Goal: Task Accomplishment & Management: Manage account settings

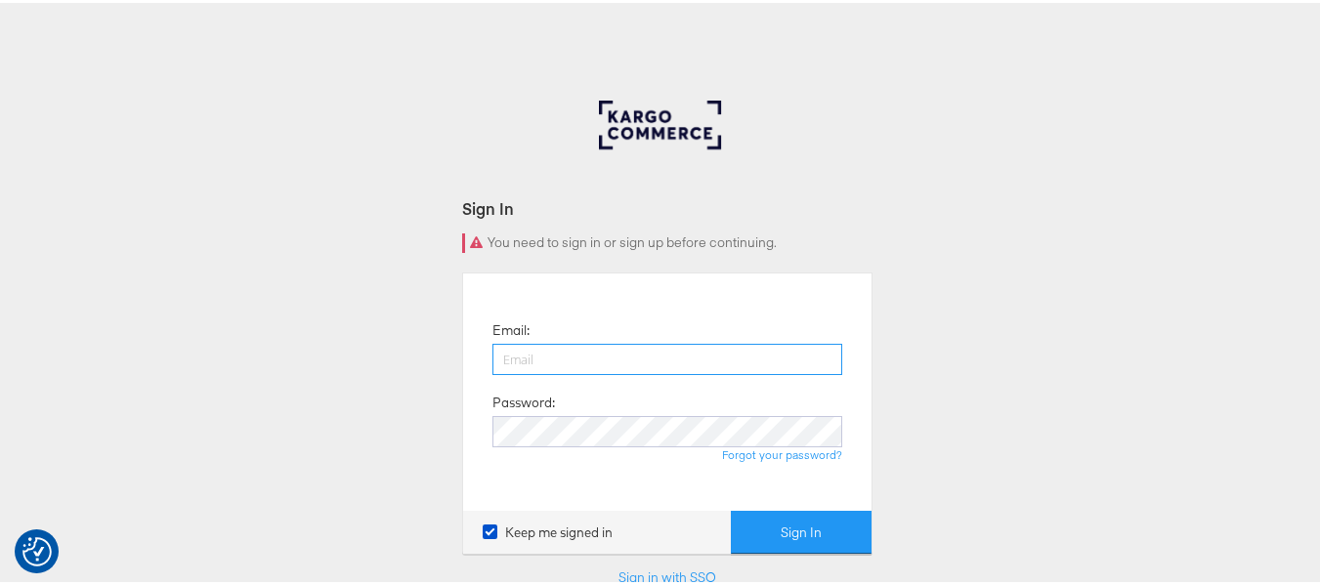
click at [674, 355] on input "email" at bounding box center [667, 356] width 350 height 31
type input "[PERSON_NAME][EMAIL_ADDRESS][DOMAIN_NAME]"
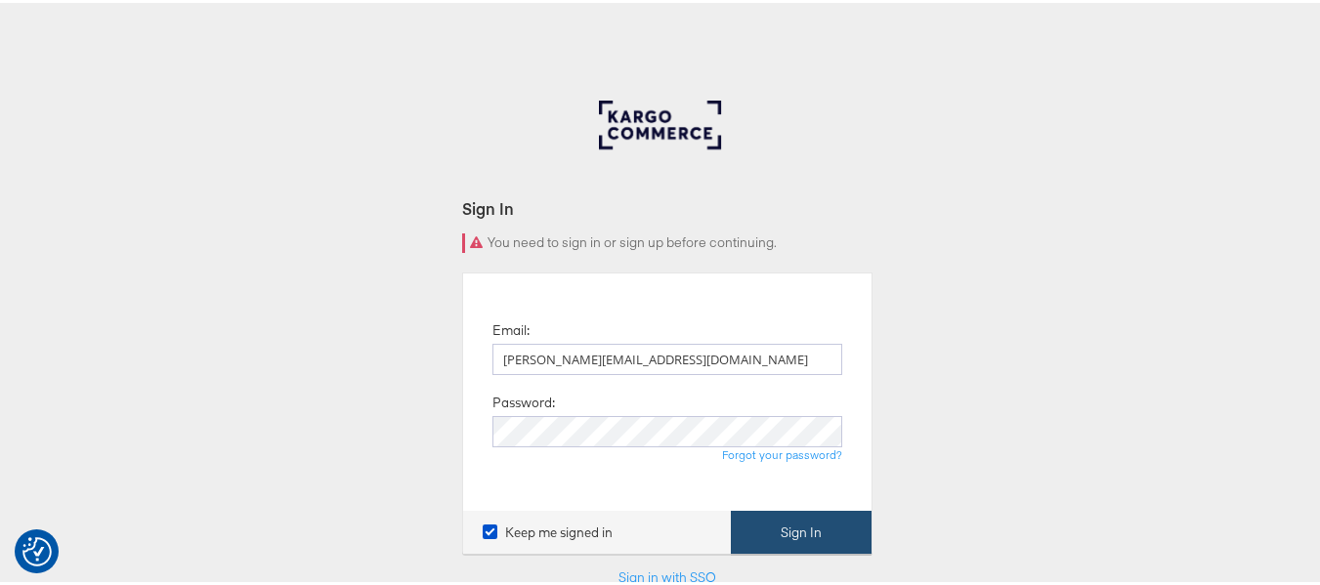
click at [789, 524] on button "Sign In" at bounding box center [801, 530] width 141 height 44
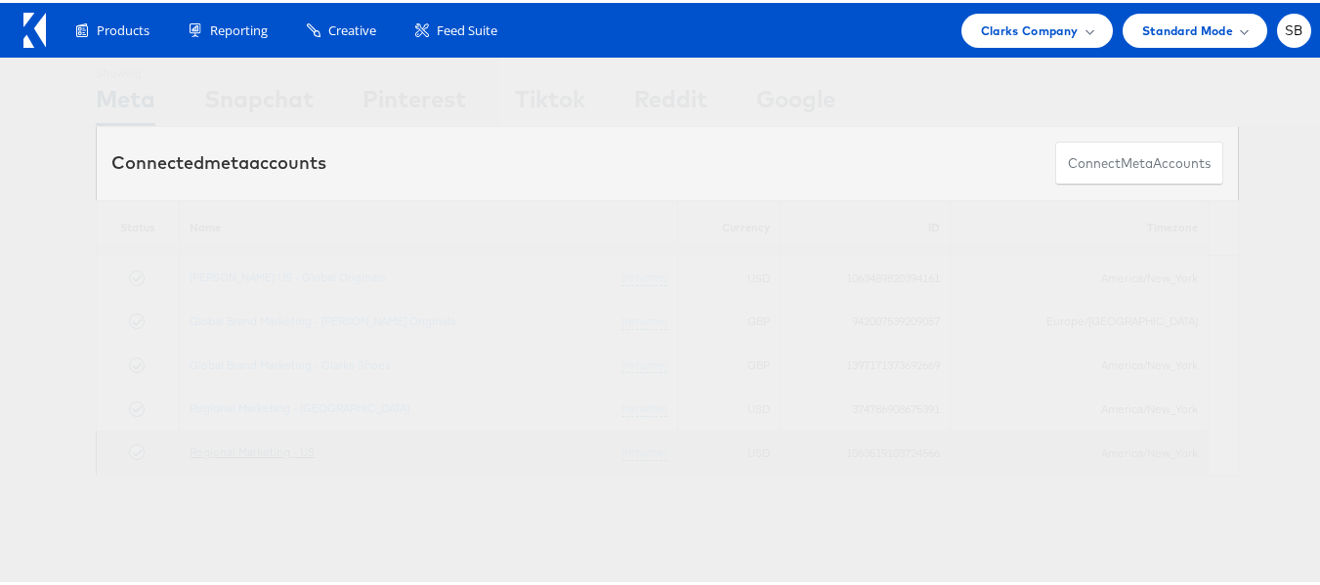
click at [240, 450] on link "Regional Marketing - US" at bounding box center [252, 449] width 125 height 15
click at [260, 459] on td "Regional Marketing - US (rename)" at bounding box center [429, 450] width 498 height 44
click at [276, 449] on link "Regional Marketing - US" at bounding box center [252, 449] width 125 height 15
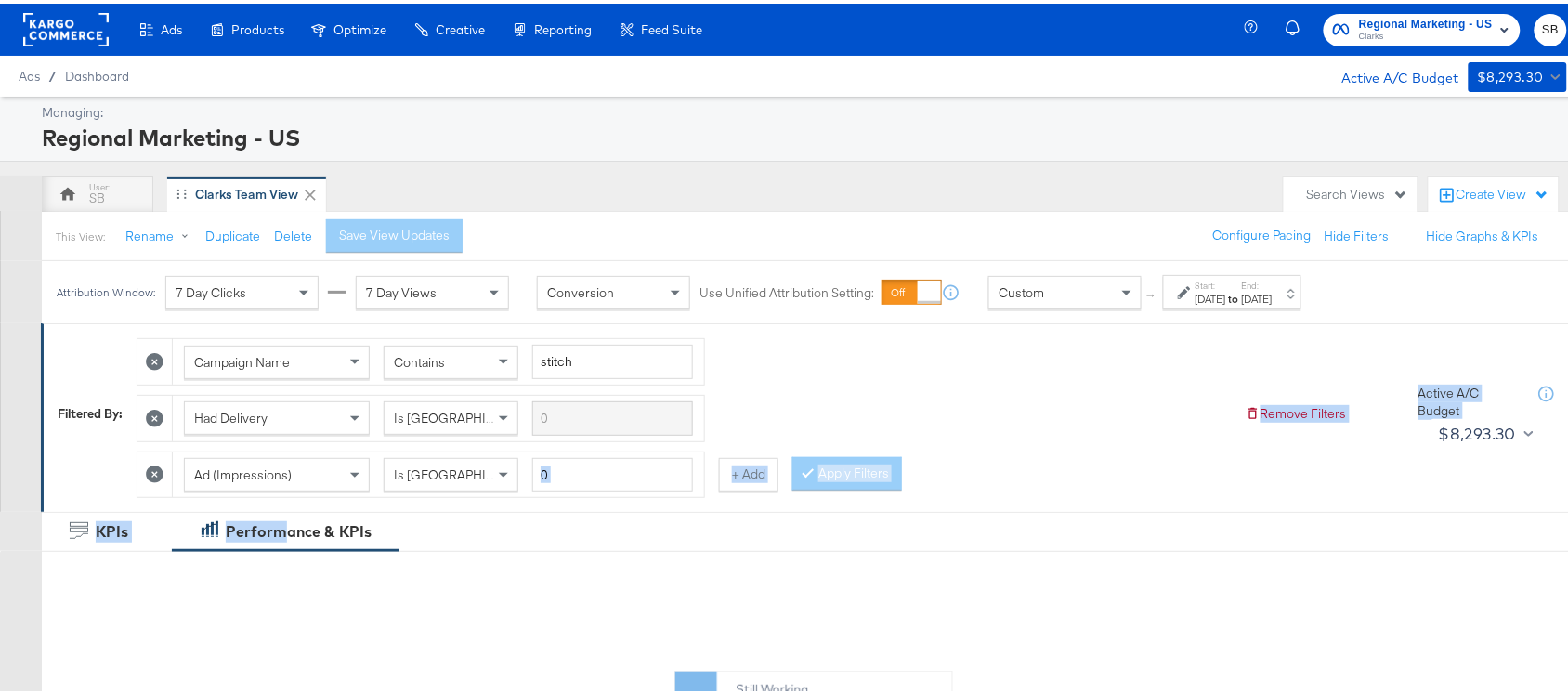
drag, startPoint x: 0, startPoint y: 0, endPoint x: 797, endPoint y: 542, distance: 963.8
click at [797, 542] on div "KPIs Performance & KPIs" at bounding box center [793, 527] width 1586 height 39
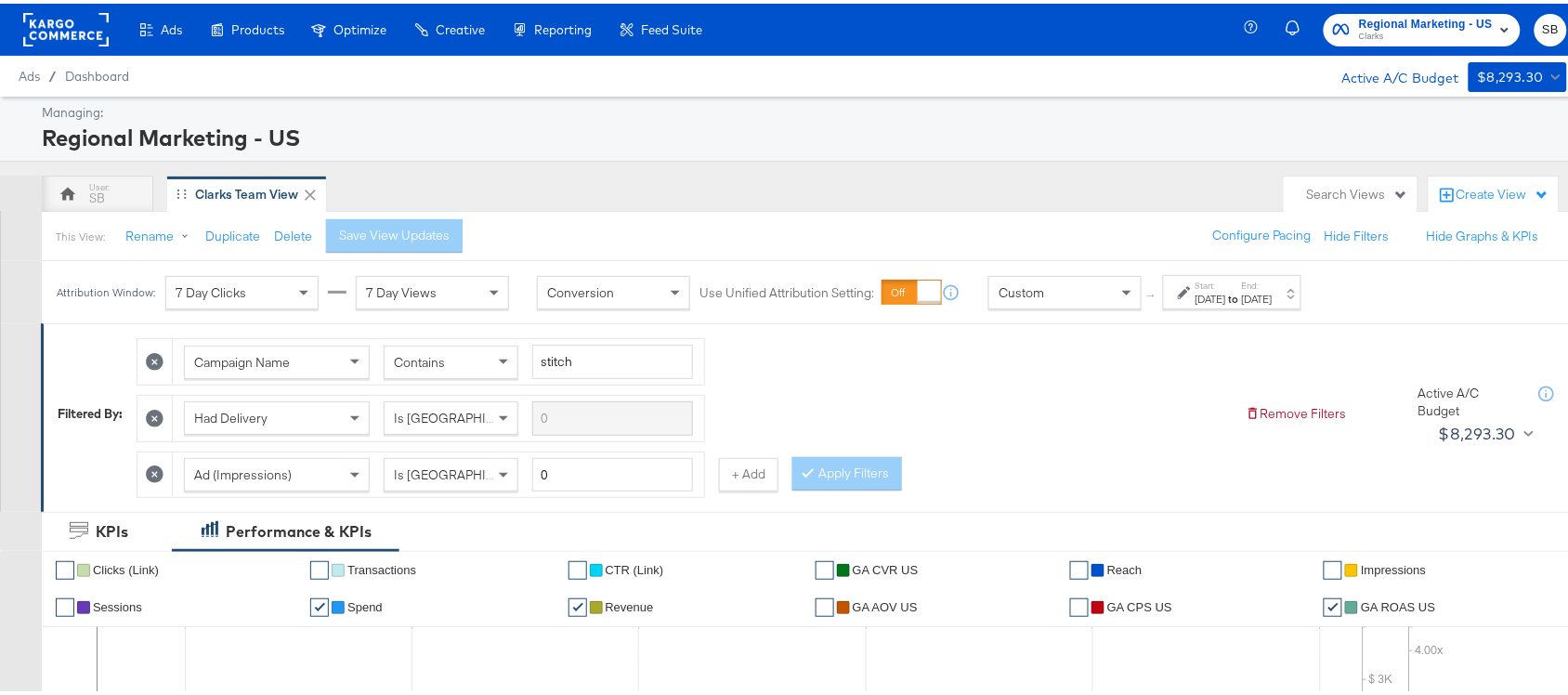
click at [1013, 202] on div "SB Clarks Team View" at bounding box center [658, 190] width 1232 height 37
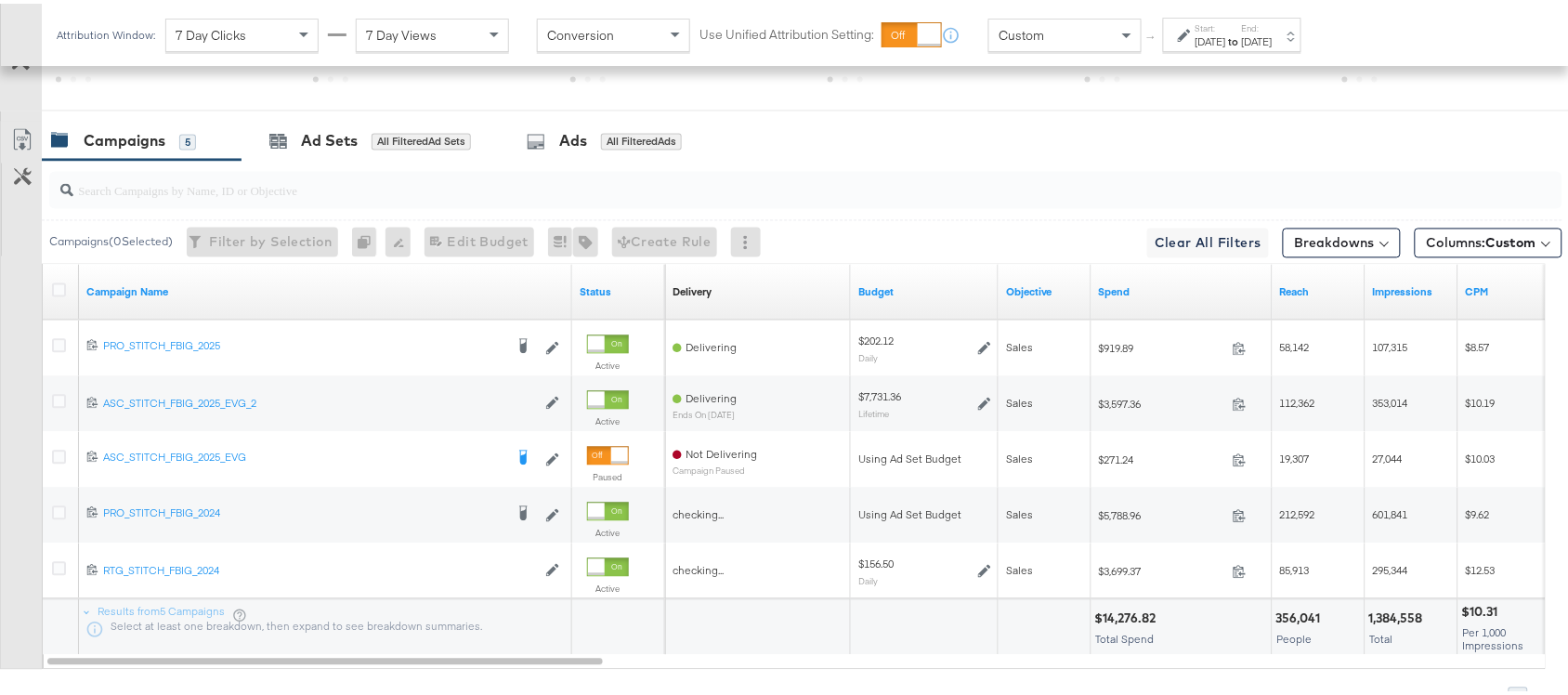
scroll to position [1079, 0]
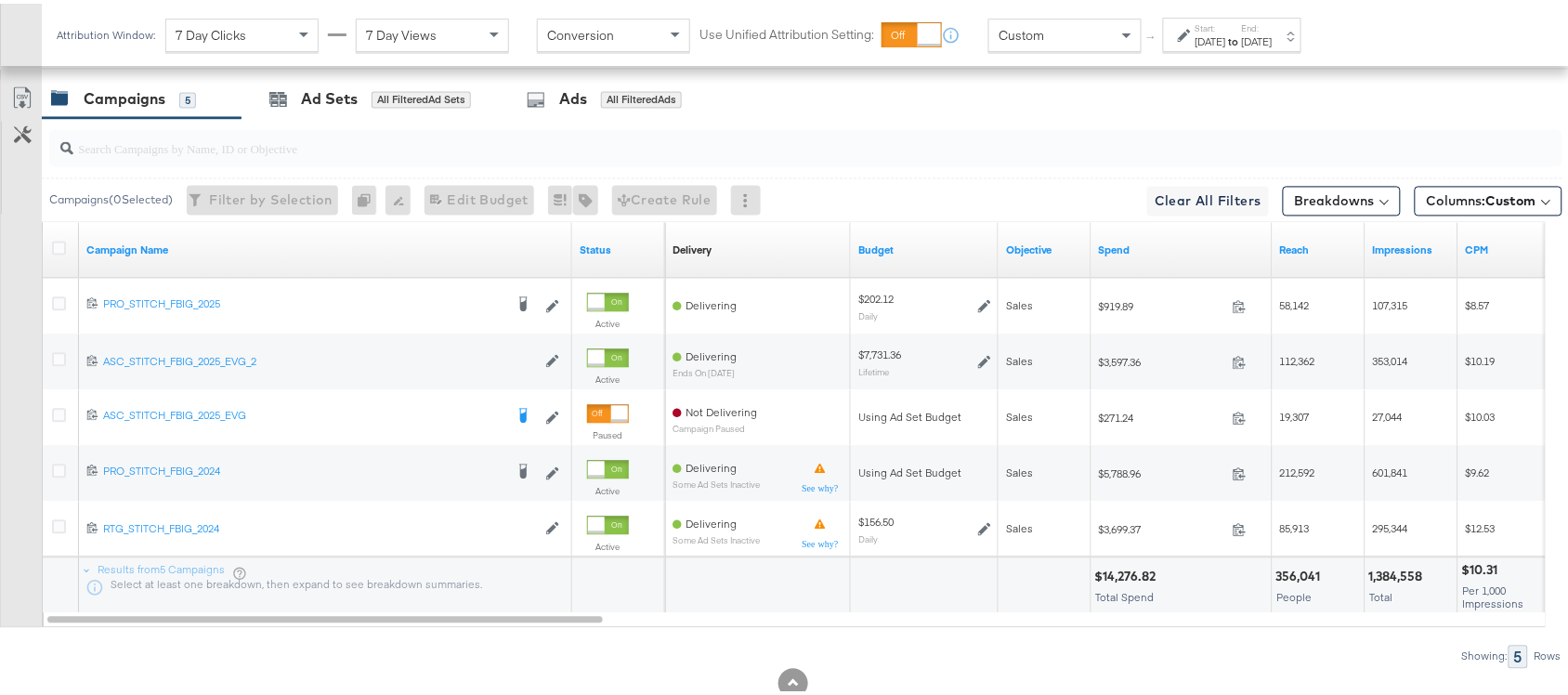
scroll to position [1079, 0]
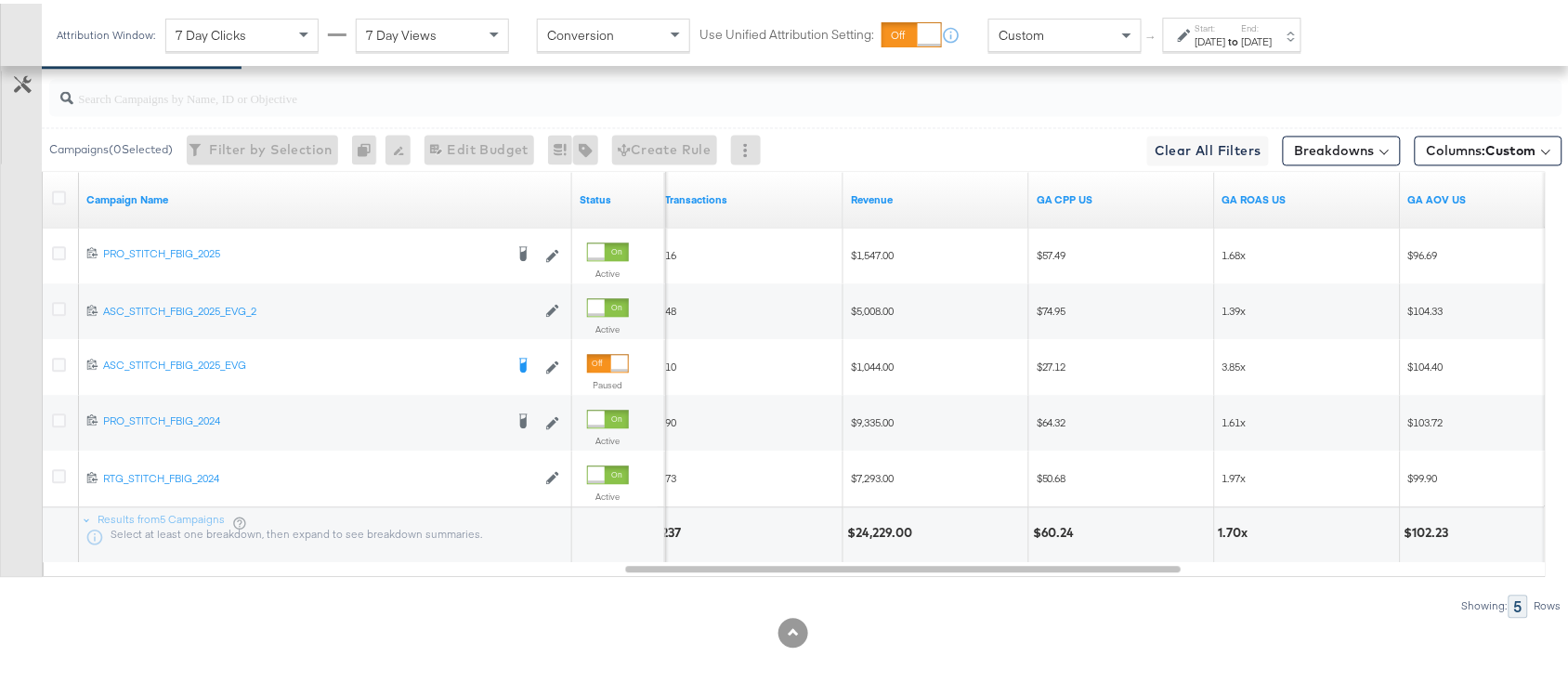
click at [1272, 34] on div "[DATE]" at bounding box center [1257, 38] width 30 height 15
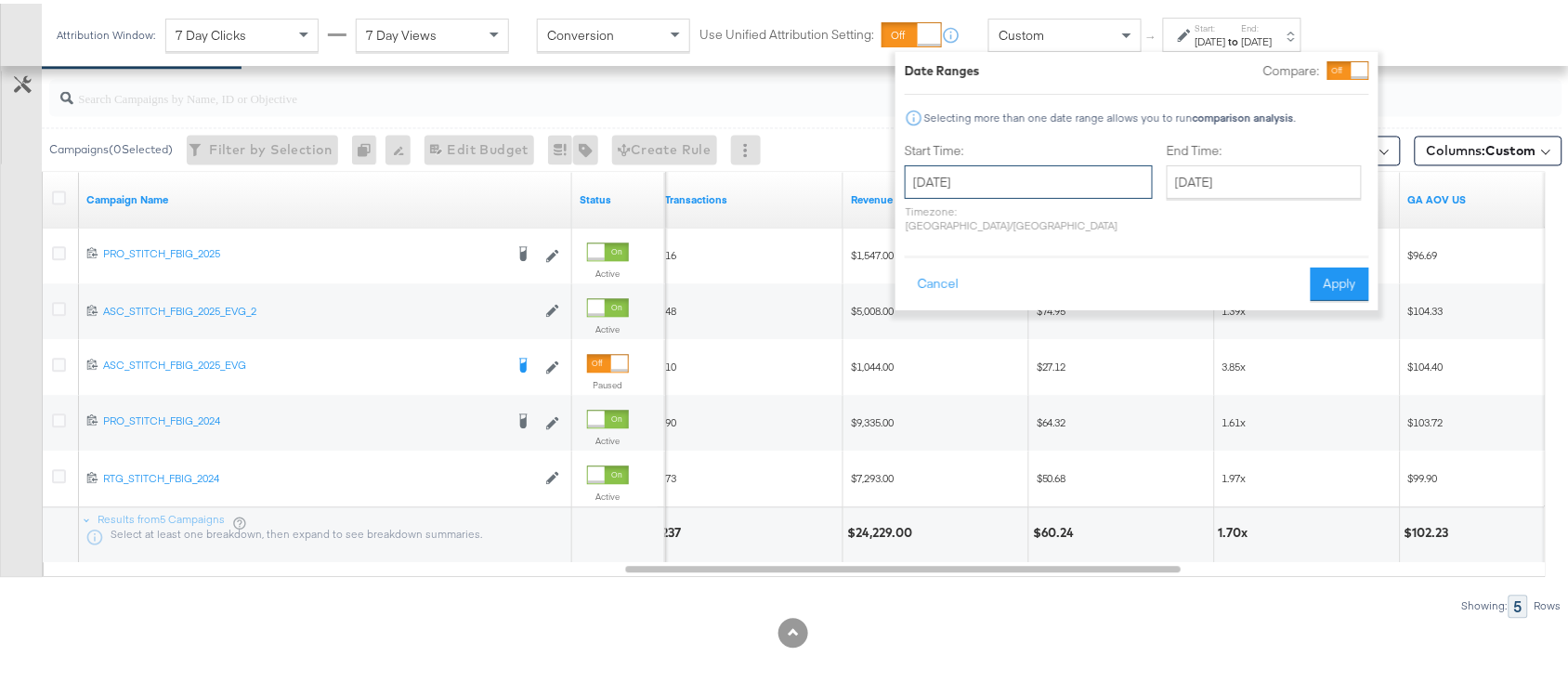
click at [1011, 174] on input "[DATE]" at bounding box center [1029, 178] width 248 height 33
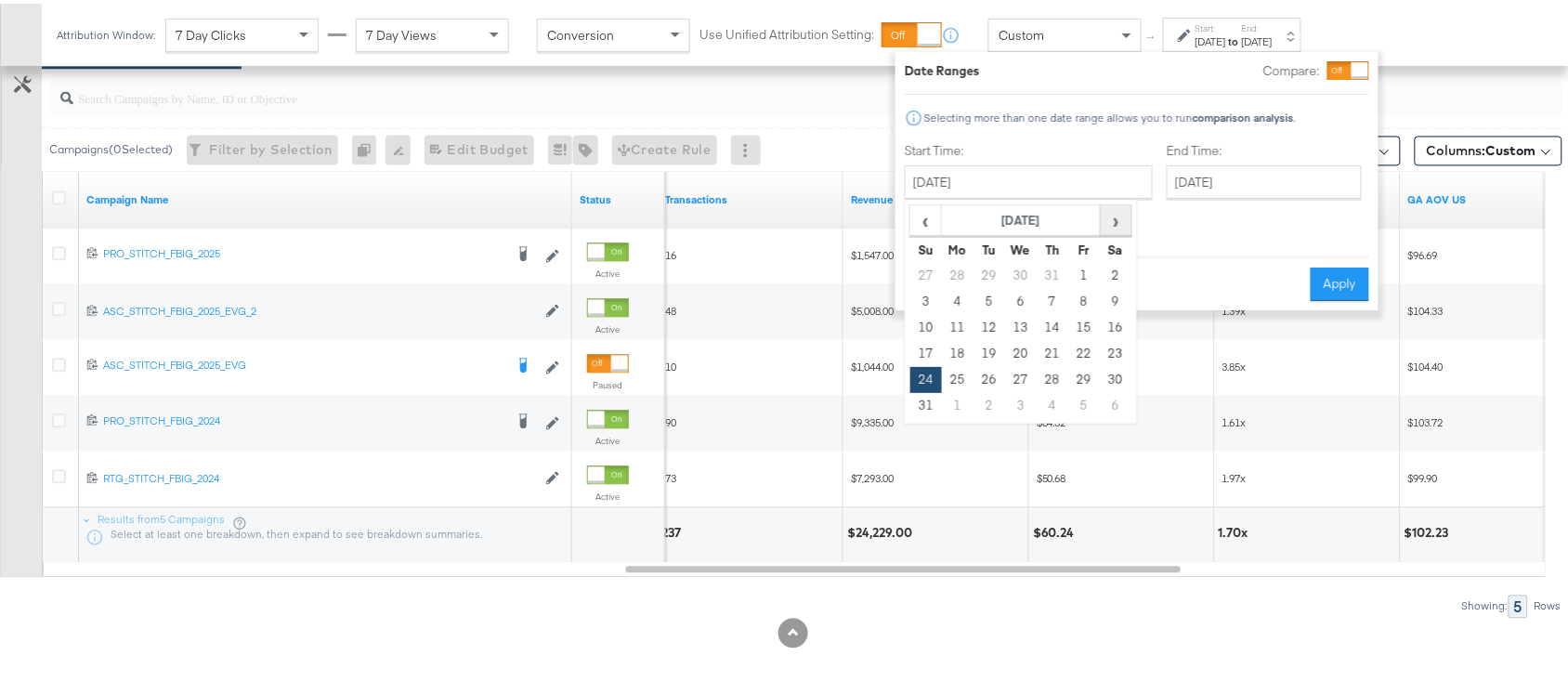
click at [1114, 220] on span "›" at bounding box center [1116, 216] width 29 height 28
click at [996, 299] on td "9" at bounding box center [989, 298] width 31 height 26
type input "September 9th 2025"
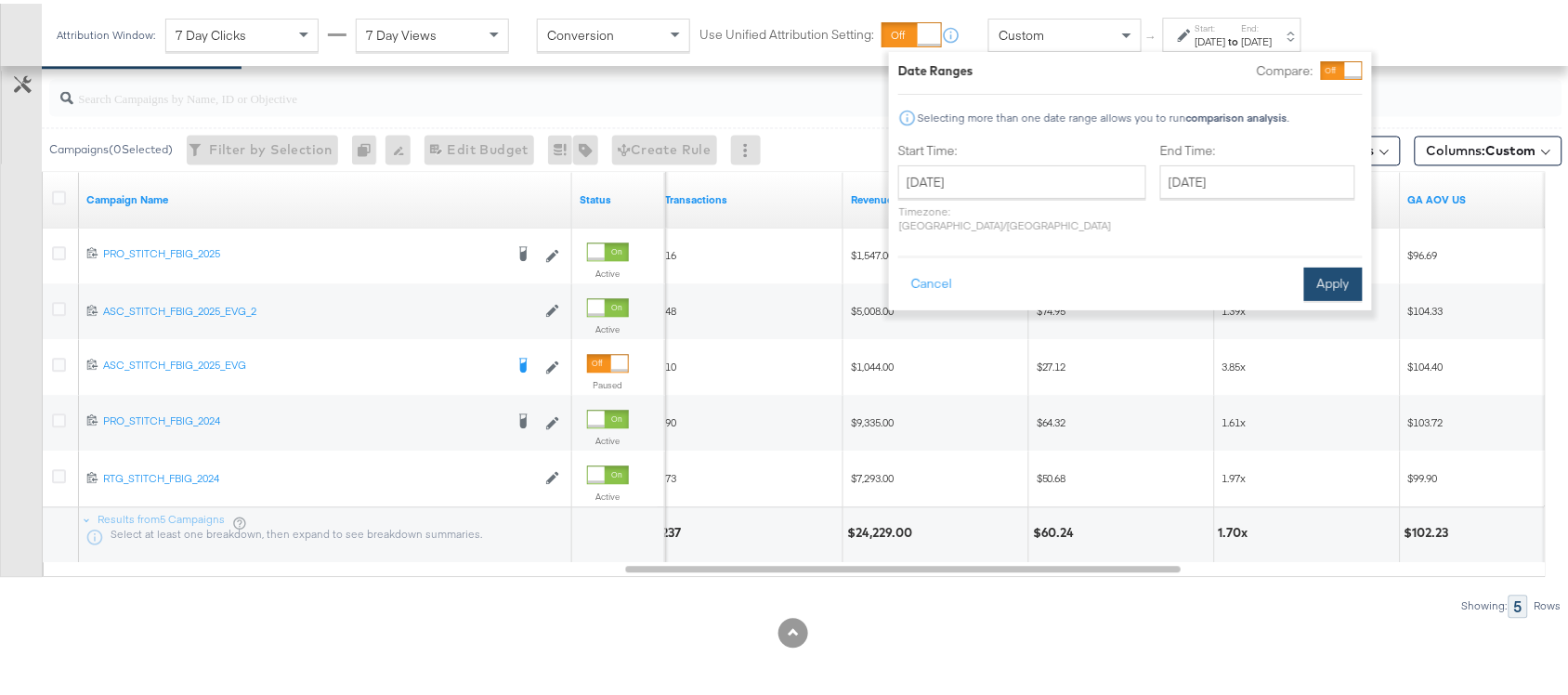
click at [1325, 266] on button "Apply" at bounding box center [1334, 280] width 59 height 33
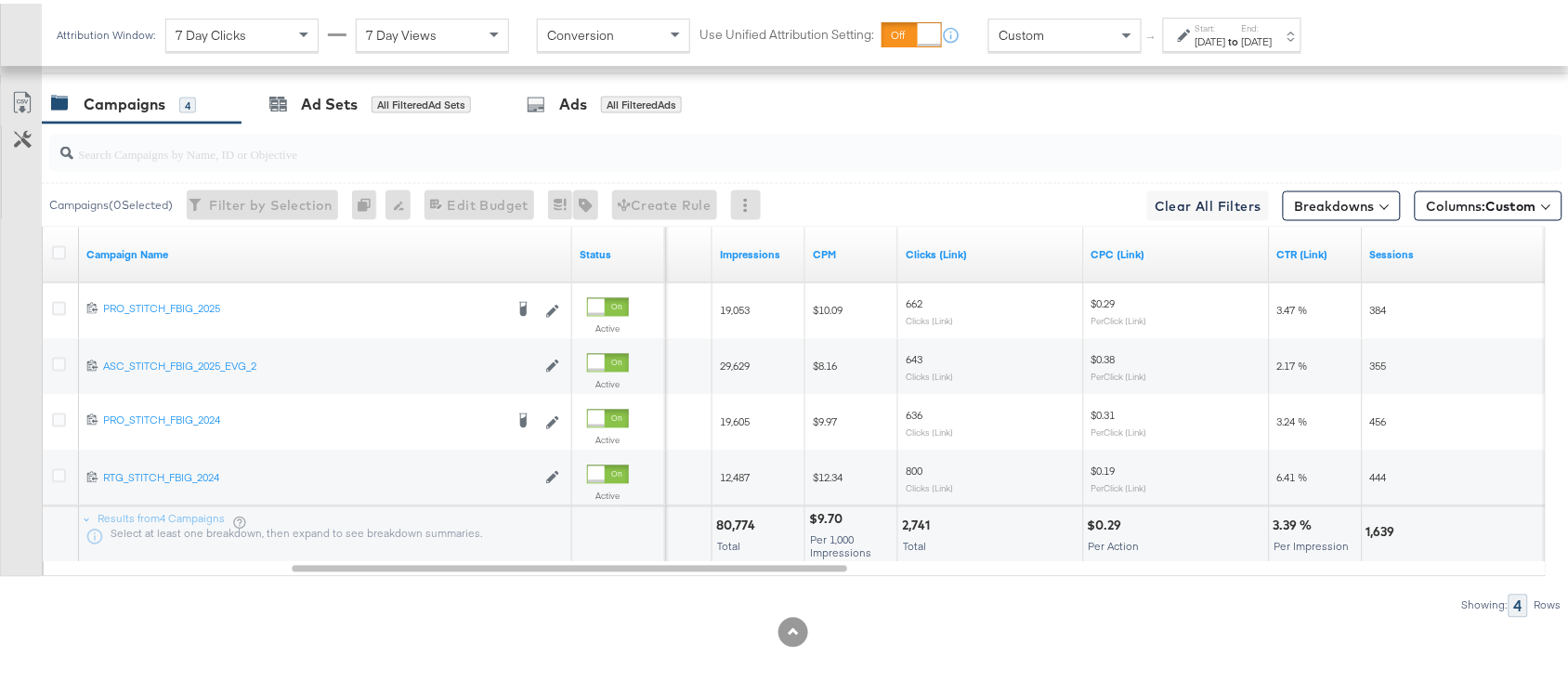
scroll to position [1024, 0]
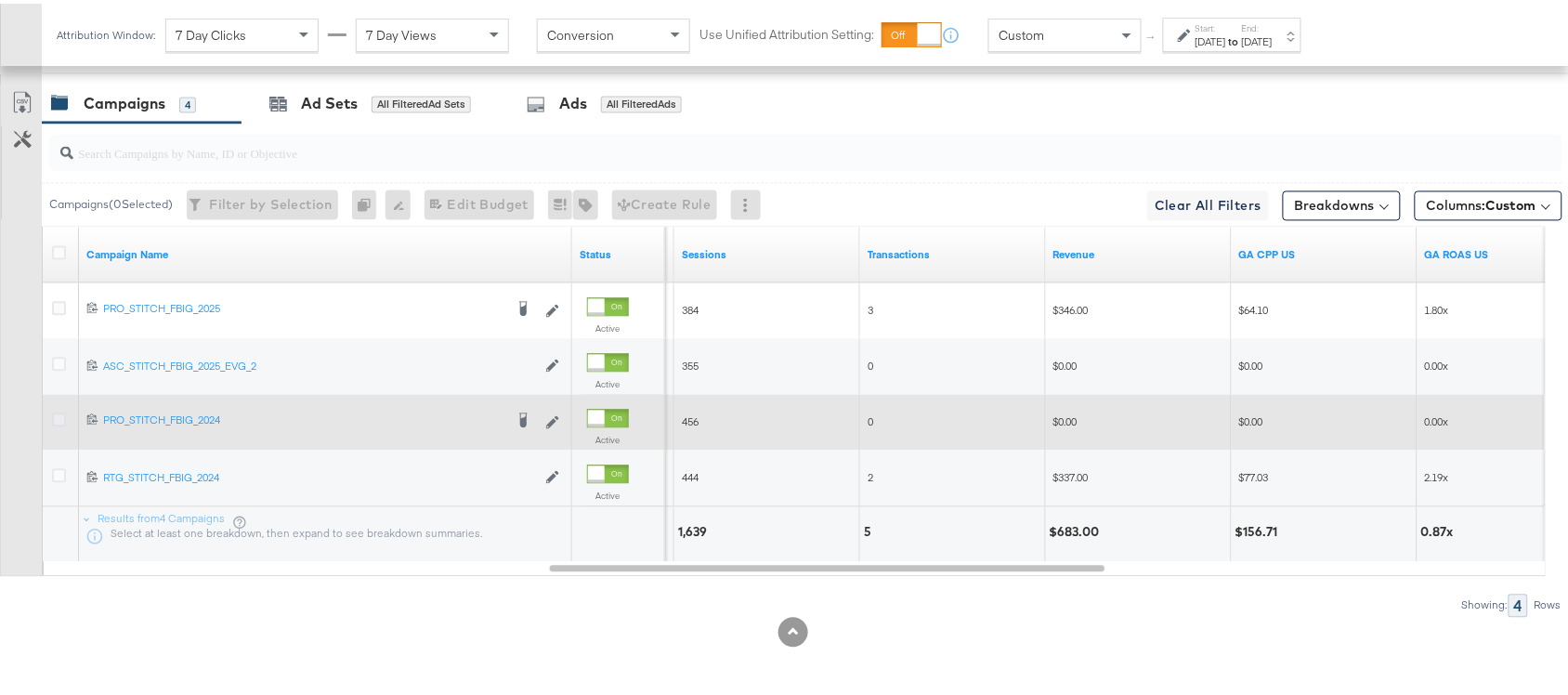
click at [61, 415] on icon at bounding box center [59, 416] width 14 height 14
click at [0, 0] on input "checkbox" at bounding box center [0, 0] width 0 height 0
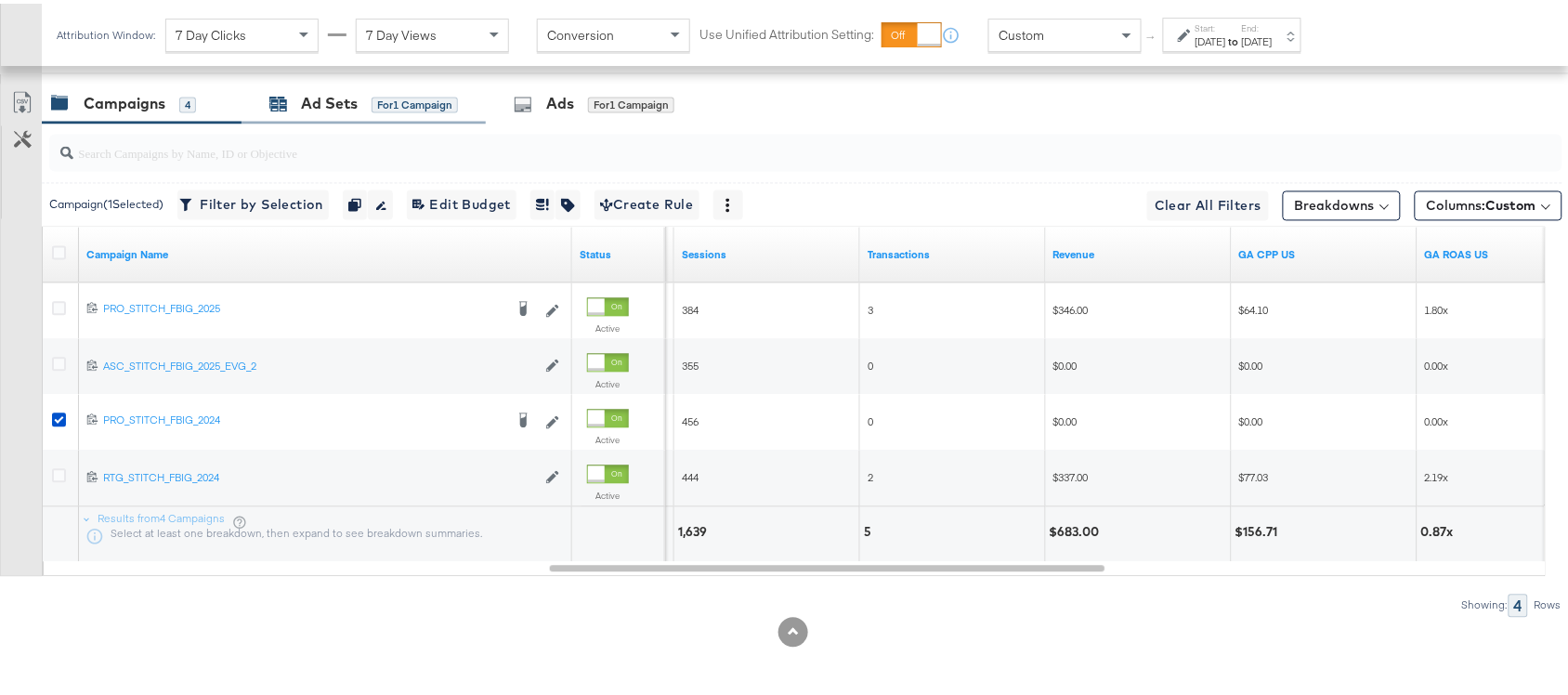
click at [331, 108] on div "Ad Sets" at bounding box center [330, 101] width 57 height 21
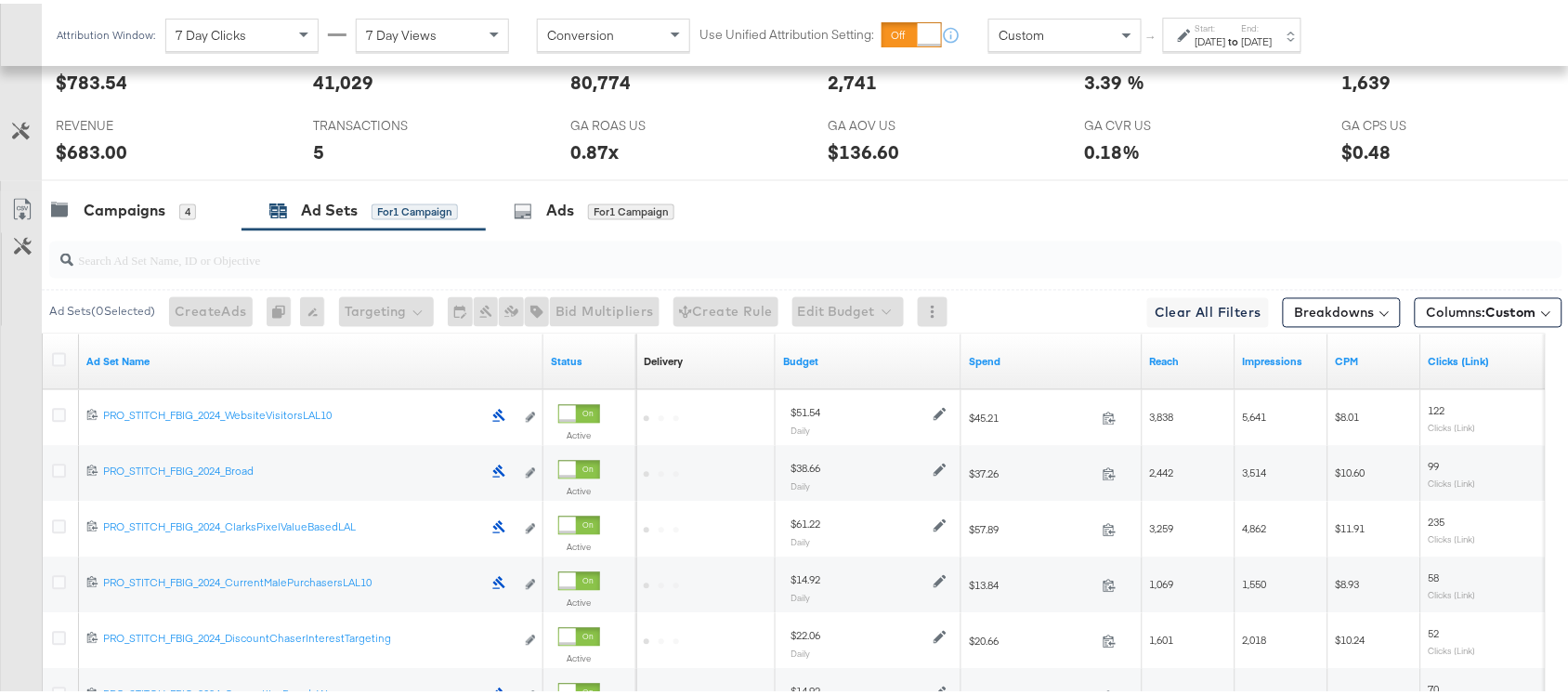
scroll to position [1079, 0]
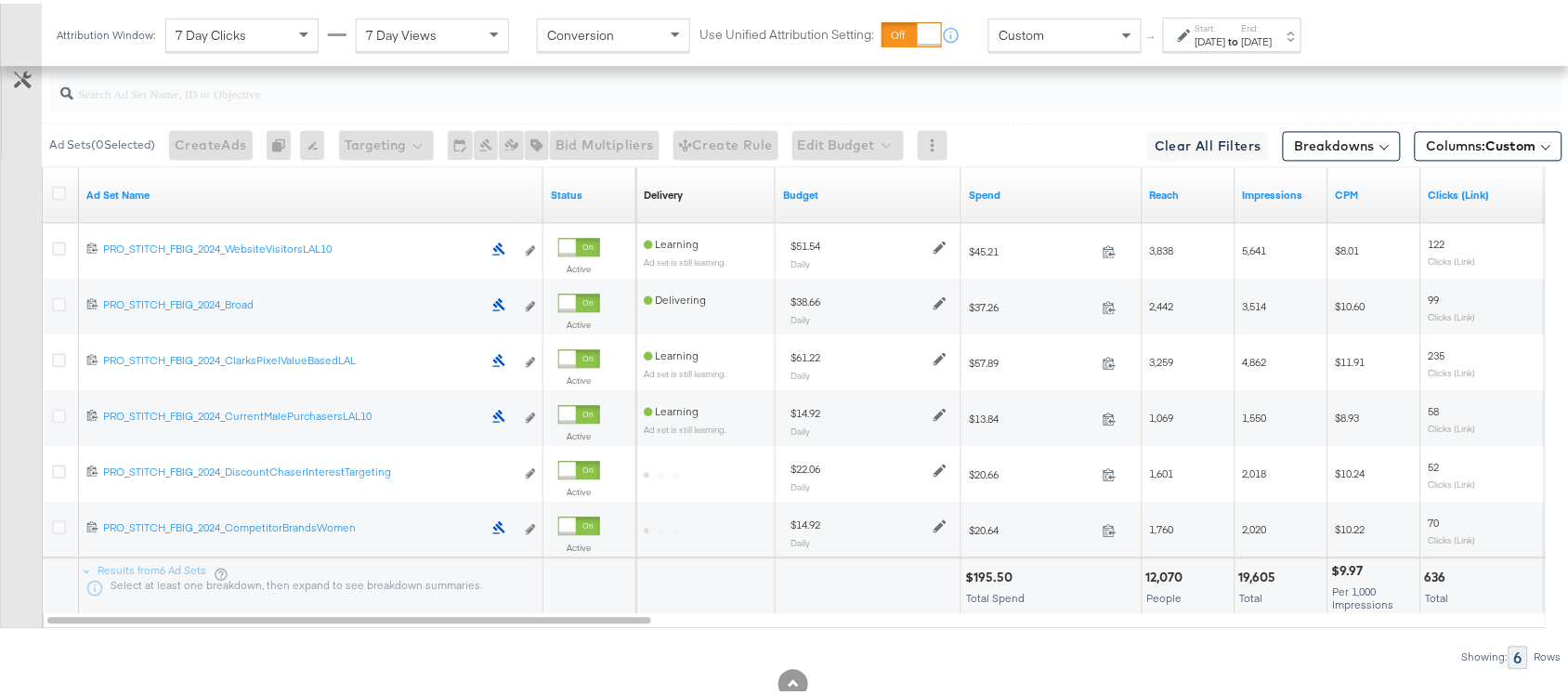
click at [291, 185] on div "Ad Set Name" at bounding box center [311, 191] width 464 height 29
click at [178, 196] on link "Ad Set Name" at bounding box center [311, 191] width 450 height 15
click at [178, 196] on link "Ad Set Name ↓" at bounding box center [311, 191] width 450 height 15
click at [58, 196] on icon at bounding box center [59, 188] width 14 height 14
click at [0, 0] on input "checkbox" at bounding box center [0, 0] width 0 height 0
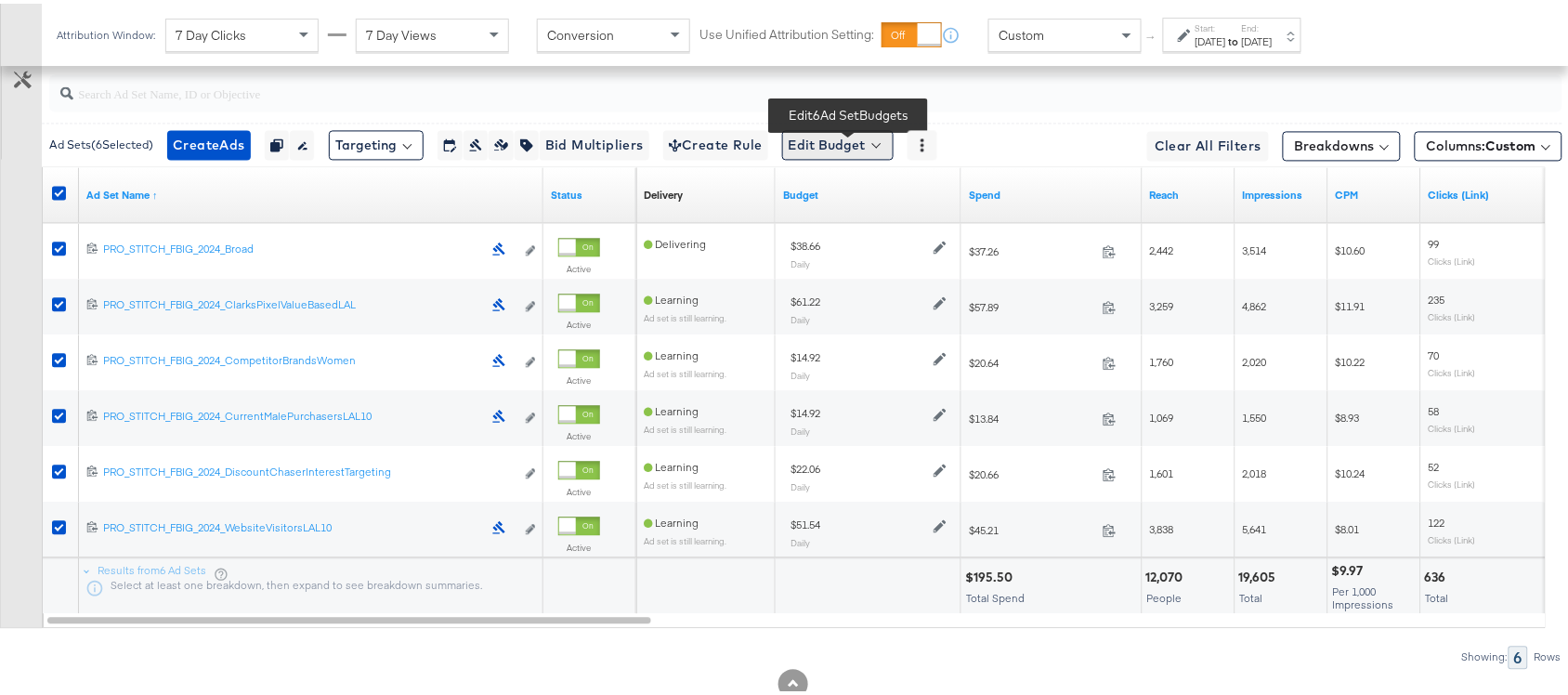
click at [833, 153] on button "Edit Budget" at bounding box center [838, 141] width 111 height 29
click at [887, 193] on span "Edit Ad Set Budget" at bounding box center [842, 189] width 106 height 24
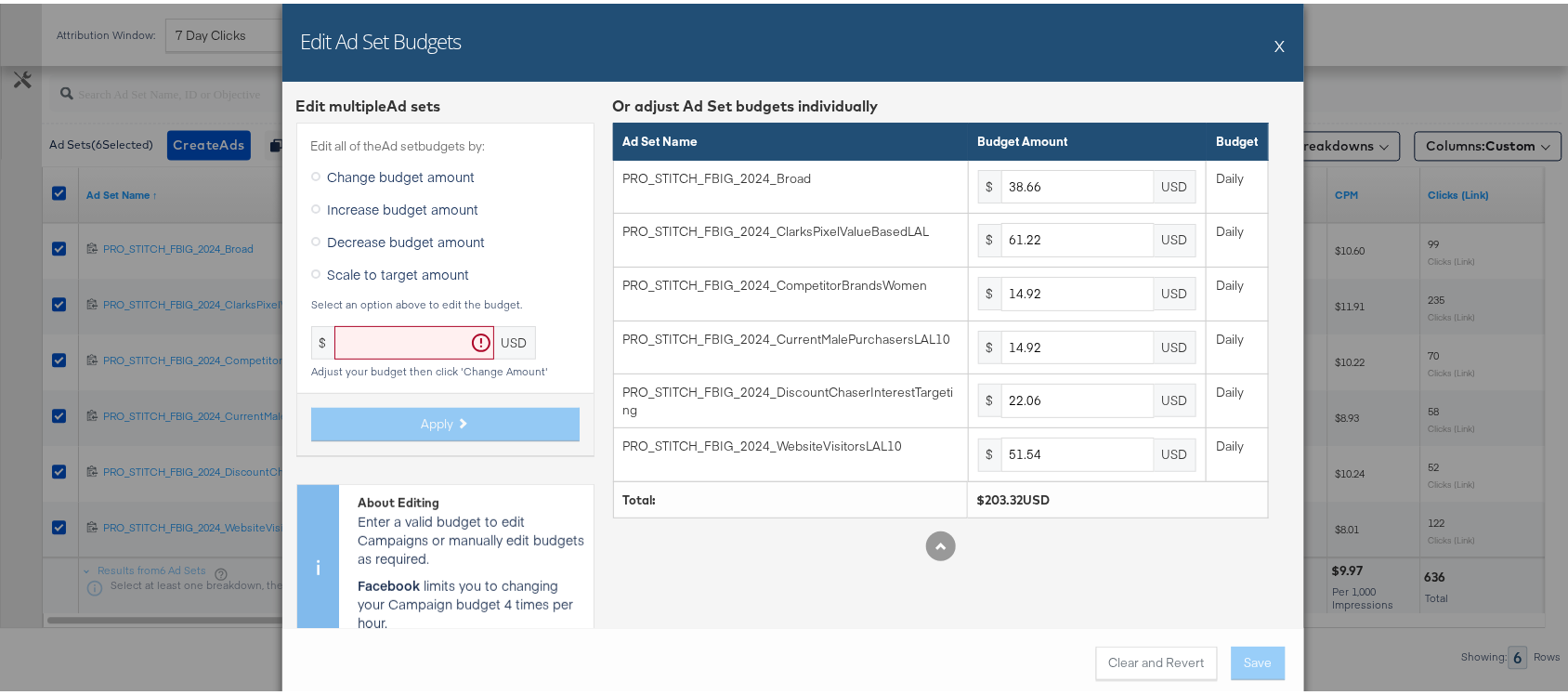
click at [377, 270] on span "Scale to target amount" at bounding box center [398, 271] width 142 height 19
click at [0, 0] on input "Scale to target amount" at bounding box center [0, 0] width 0 height 0
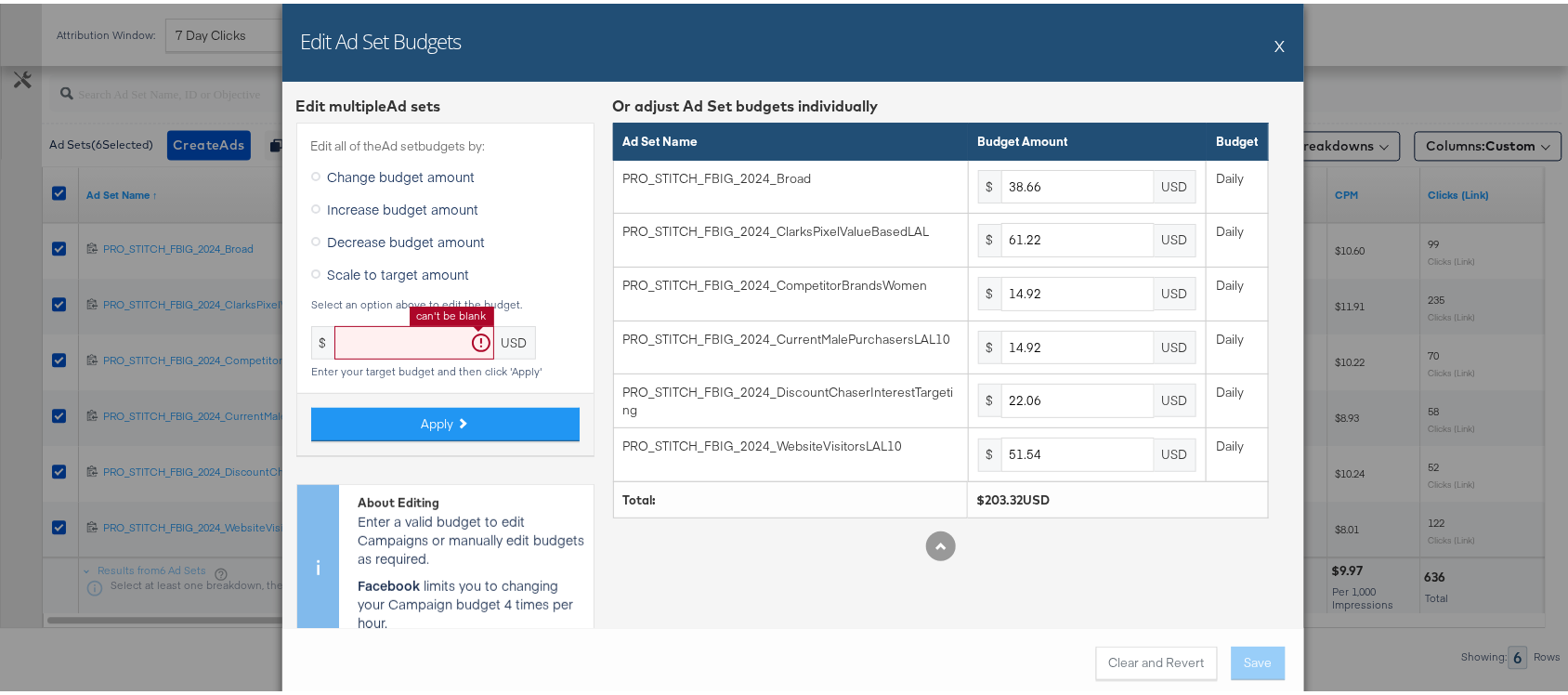
click at [397, 342] on input "text" at bounding box center [415, 339] width 160 height 34
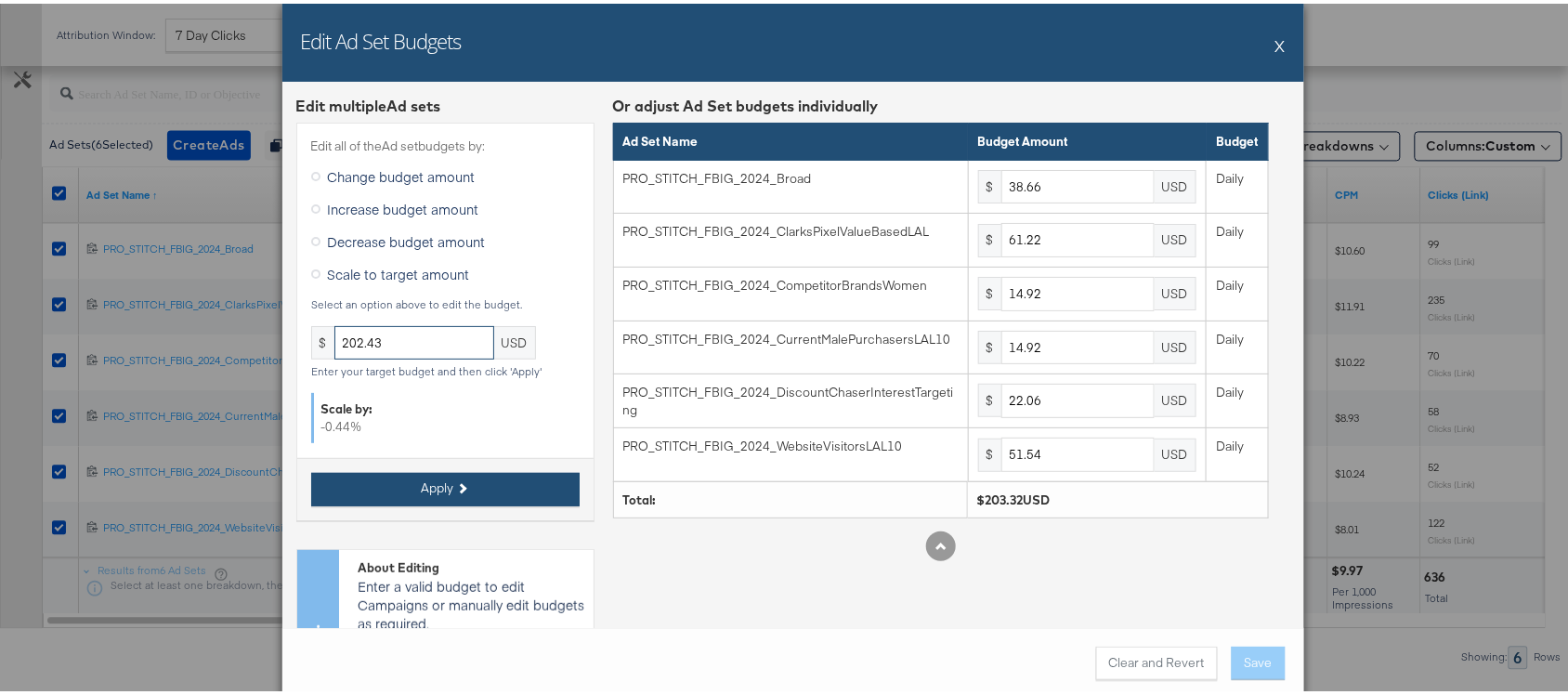
type input "202.43"
click at [429, 485] on span "Apply" at bounding box center [438, 484] width 32 height 18
type input "38.49"
type input "60.95"
type input "14.85"
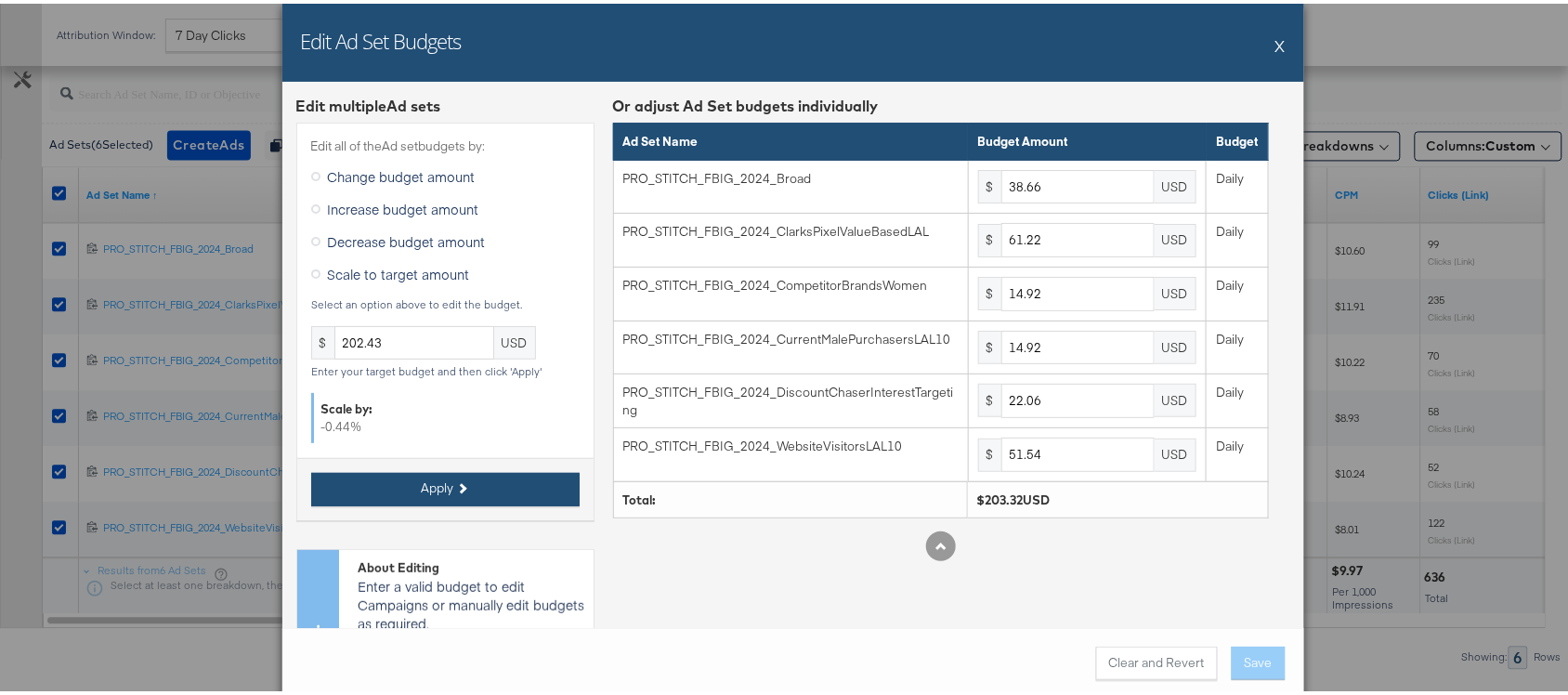
type input "14.85"
type input "21.96"
type input "51.31"
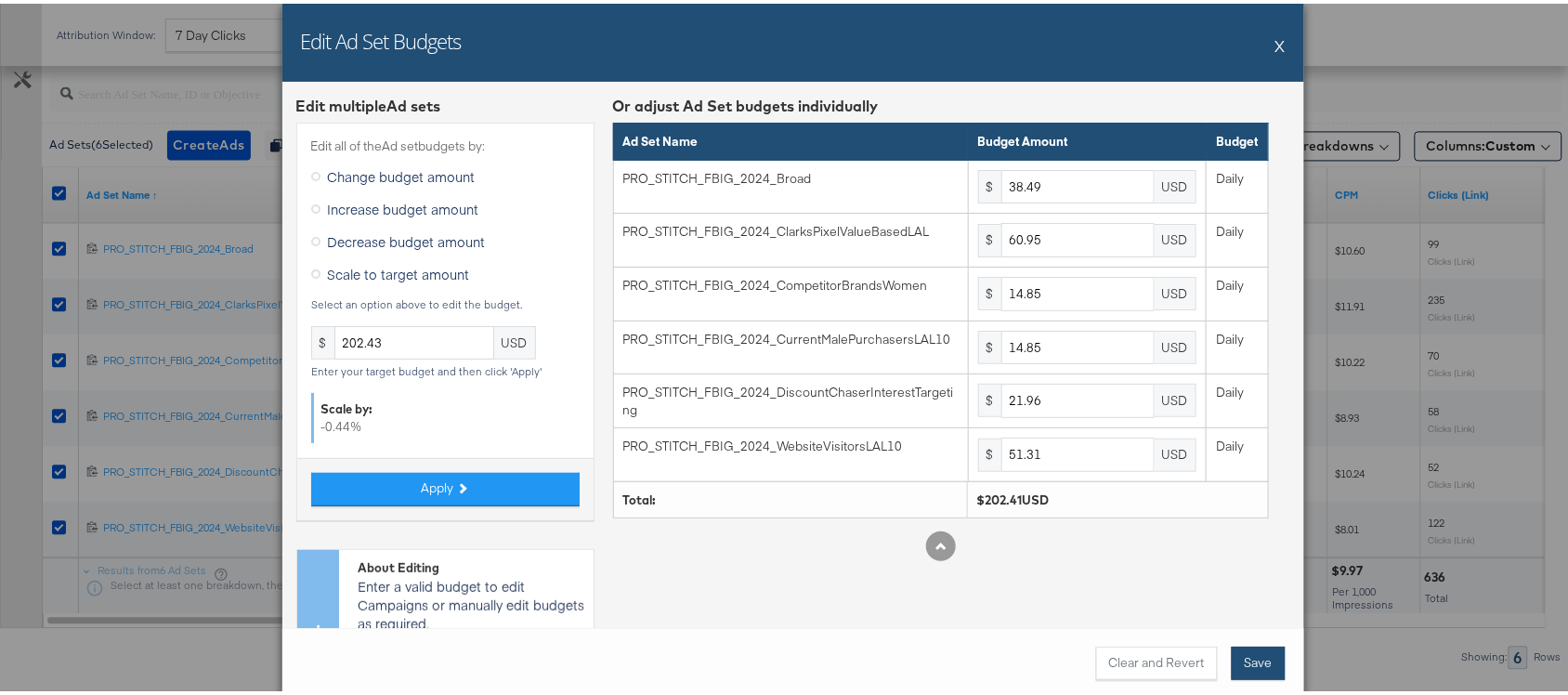
click at [1257, 660] on button "Save" at bounding box center [1258, 659] width 54 height 33
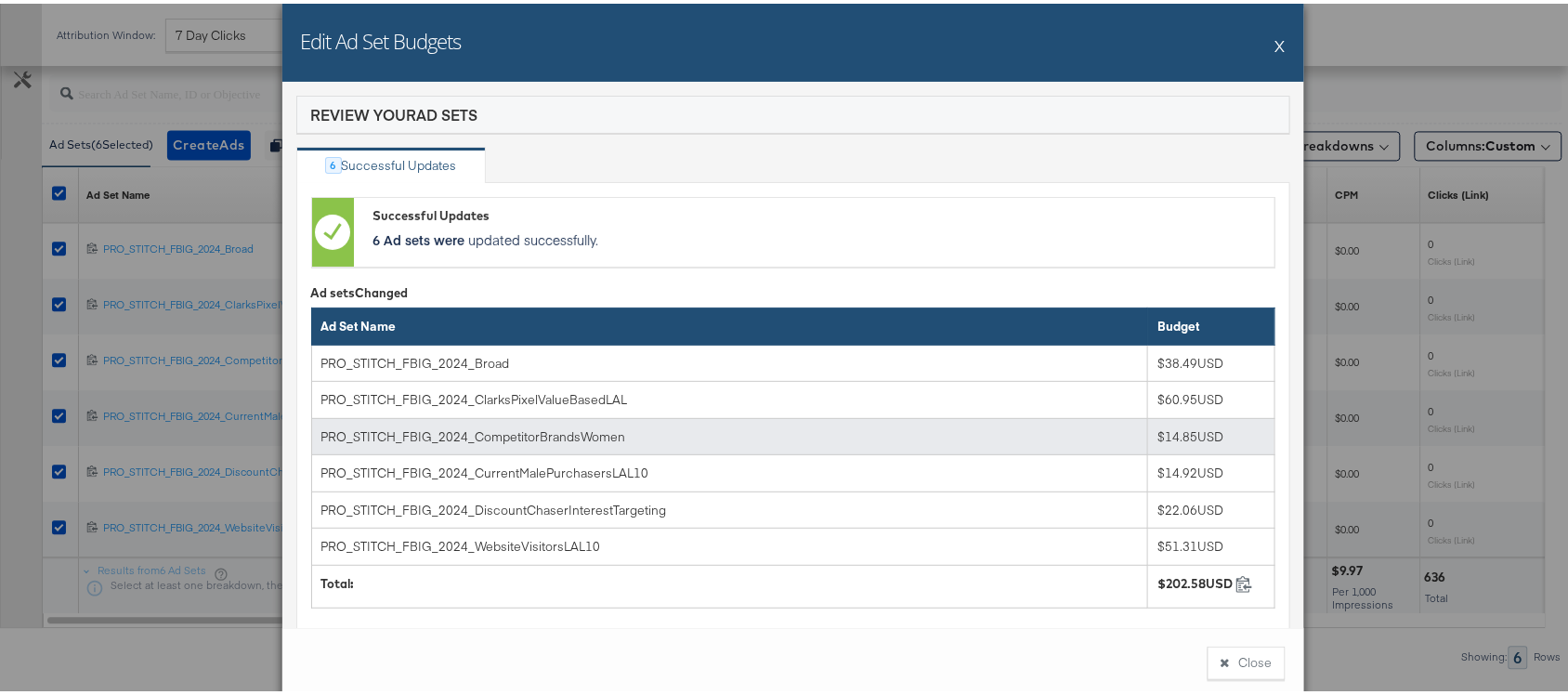
scroll to position [94, 0]
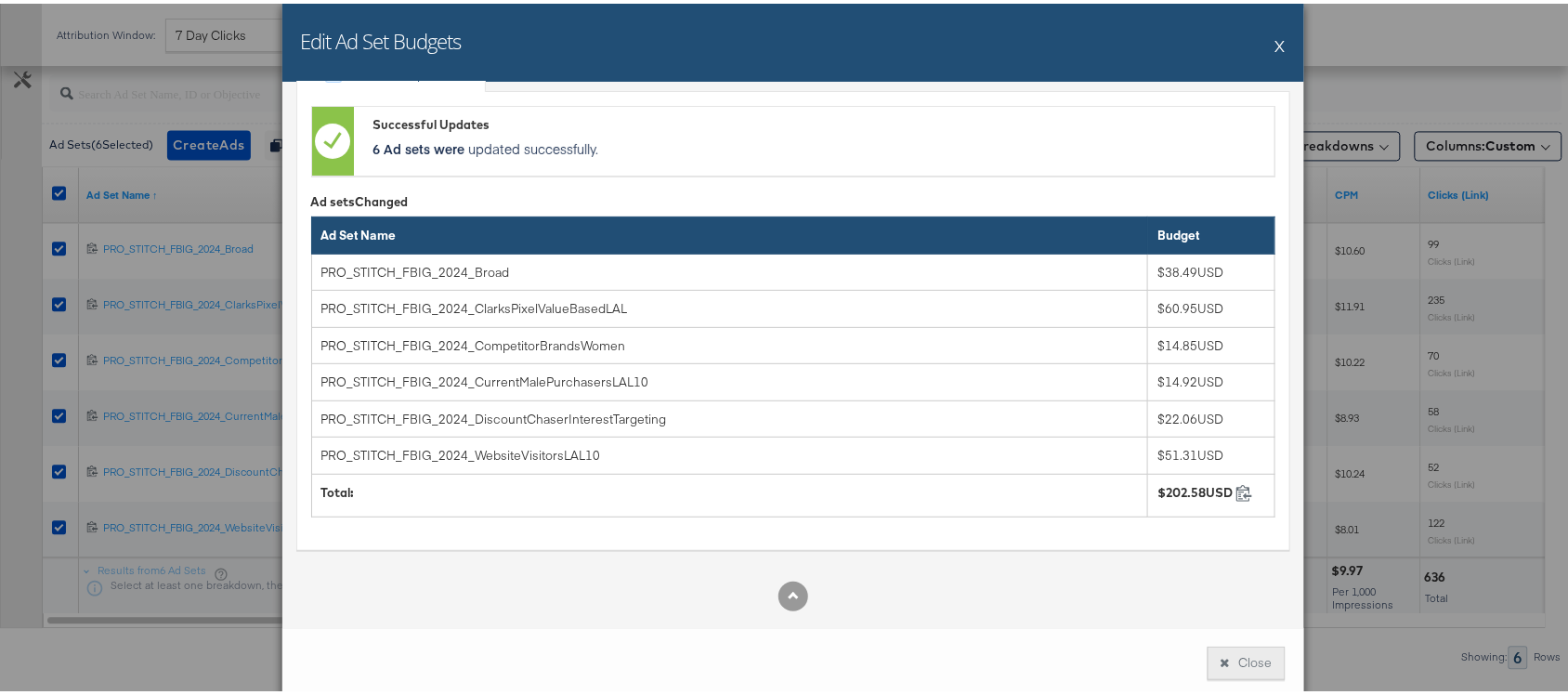
click at [1219, 651] on button "Close" at bounding box center [1247, 659] width 78 height 33
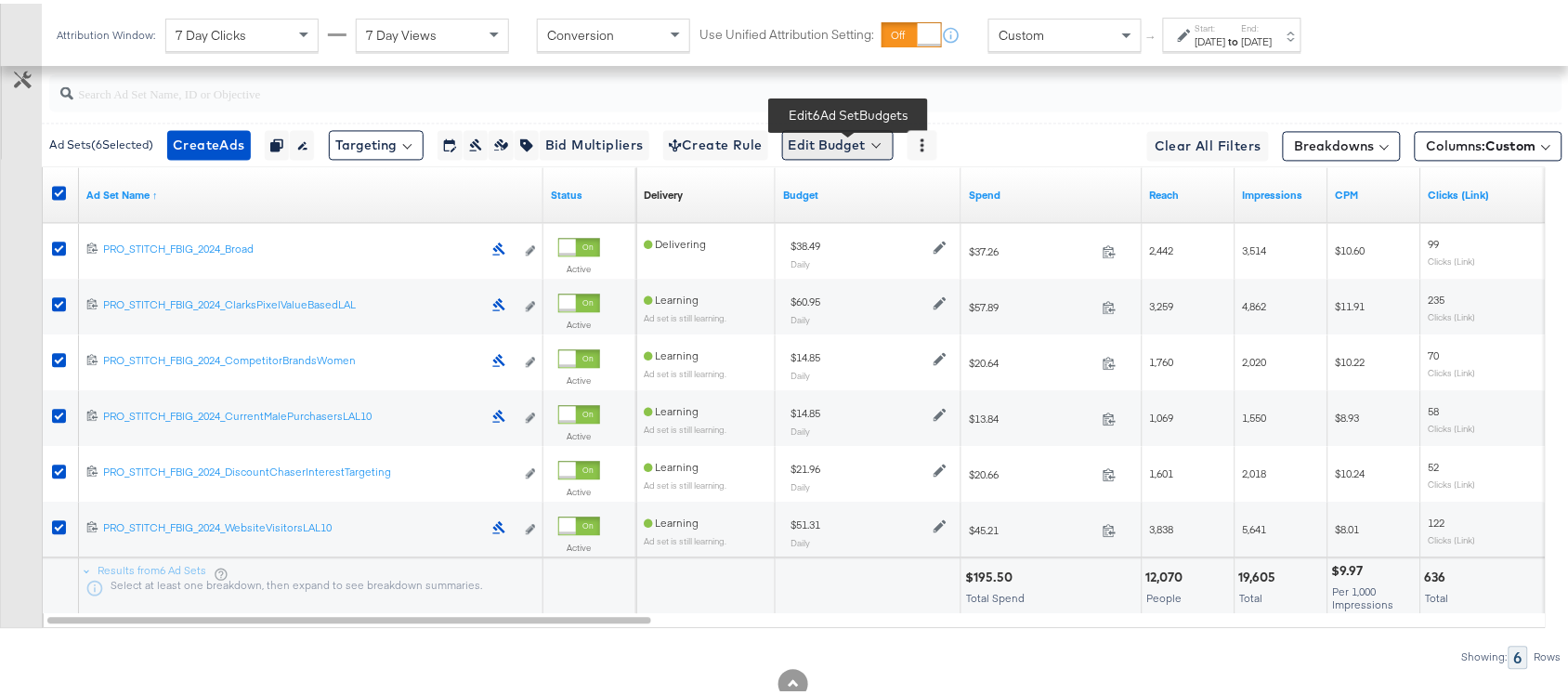
click at [829, 156] on button "Edit Budget" at bounding box center [838, 141] width 111 height 29
click at [858, 192] on span "Edit Ad Set Budget" at bounding box center [842, 189] width 106 height 24
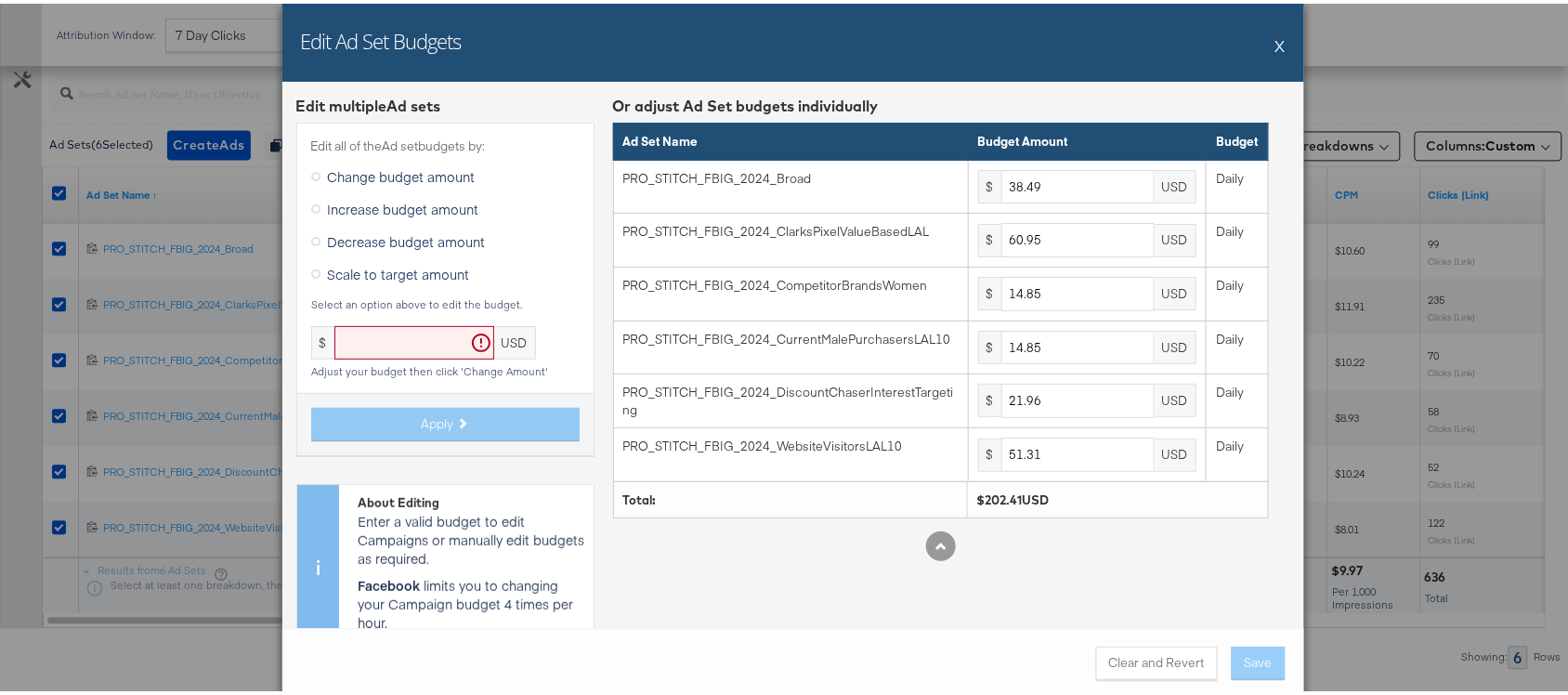
click at [387, 271] on span "Scale to target amount" at bounding box center [398, 271] width 142 height 19
click at [0, 0] on input "Scale to target amount" at bounding box center [0, 0] width 0 height 0
click at [1275, 43] on button "X" at bounding box center [1280, 41] width 10 height 37
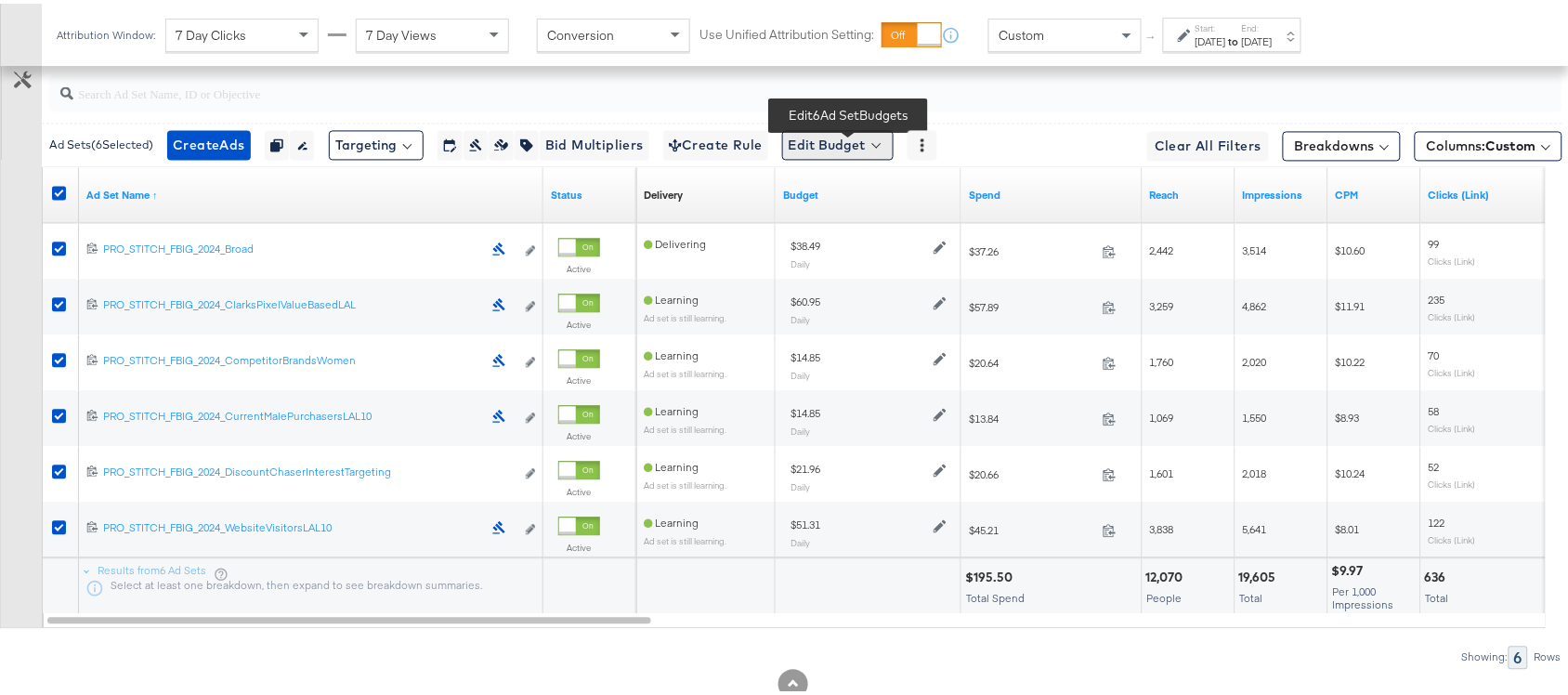
click at [864, 142] on button "Edit Budget" at bounding box center [838, 141] width 111 height 29
click at [883, 180] on button "Edit Ad Set Budget" at bounding box center [867, 189] width 165 height 29
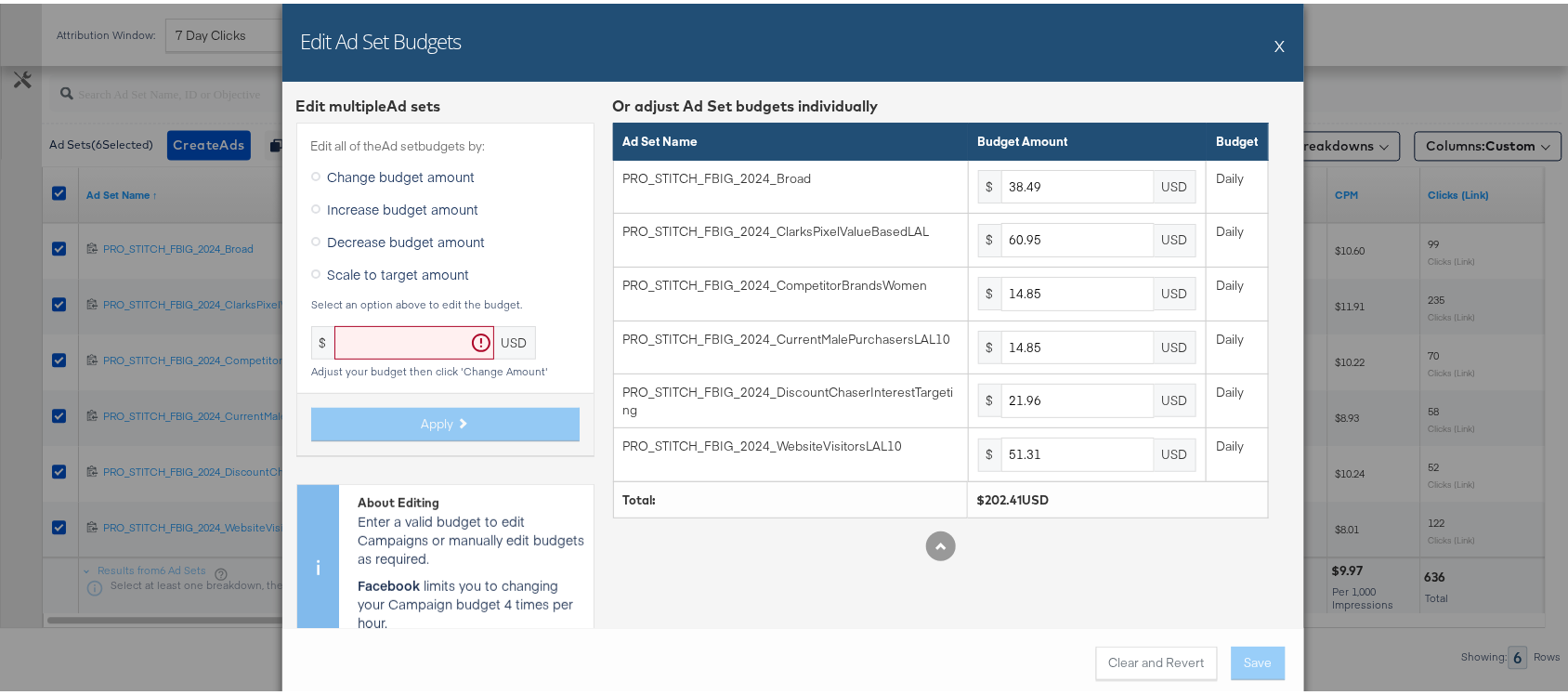
scroll to position [37, 0]
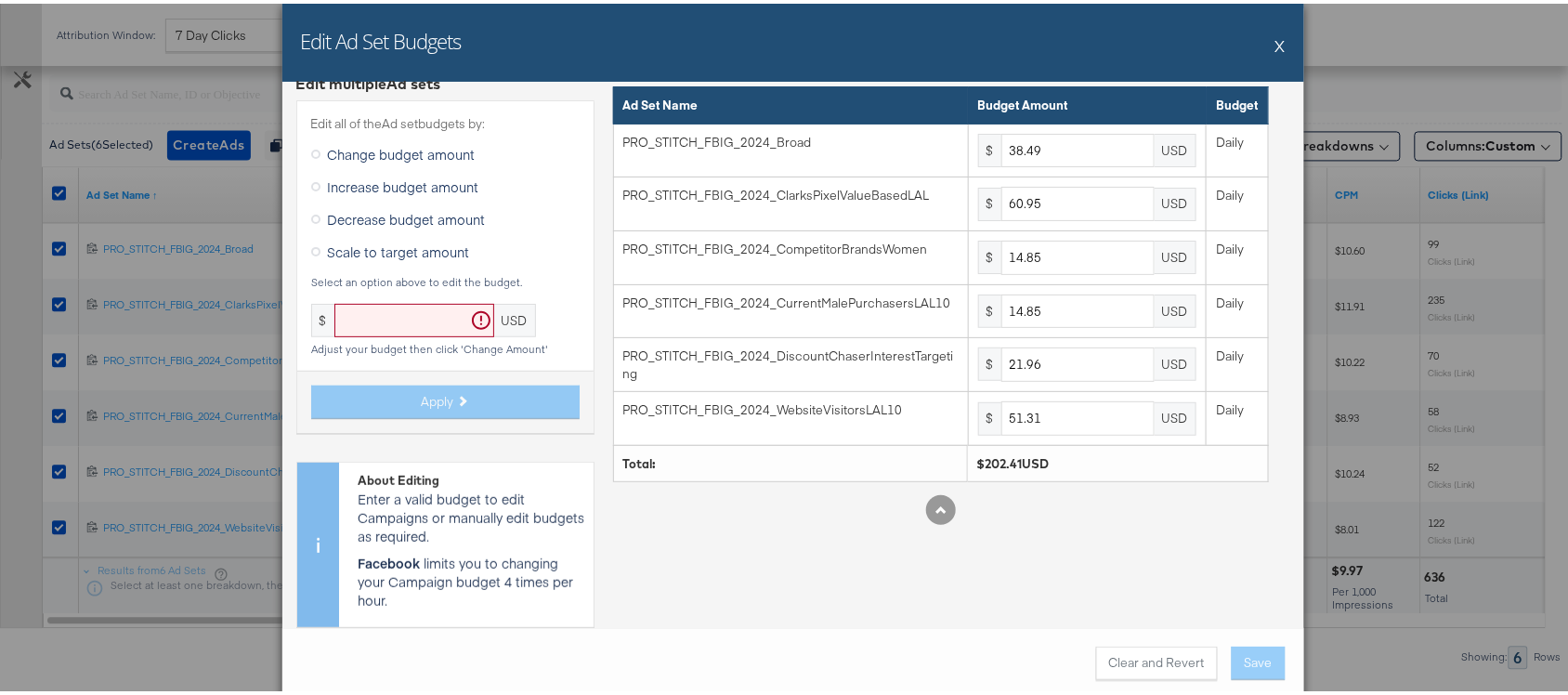
click at [1275, 43] on button "X" at bounding box center [1280, 41] width 10 height 37
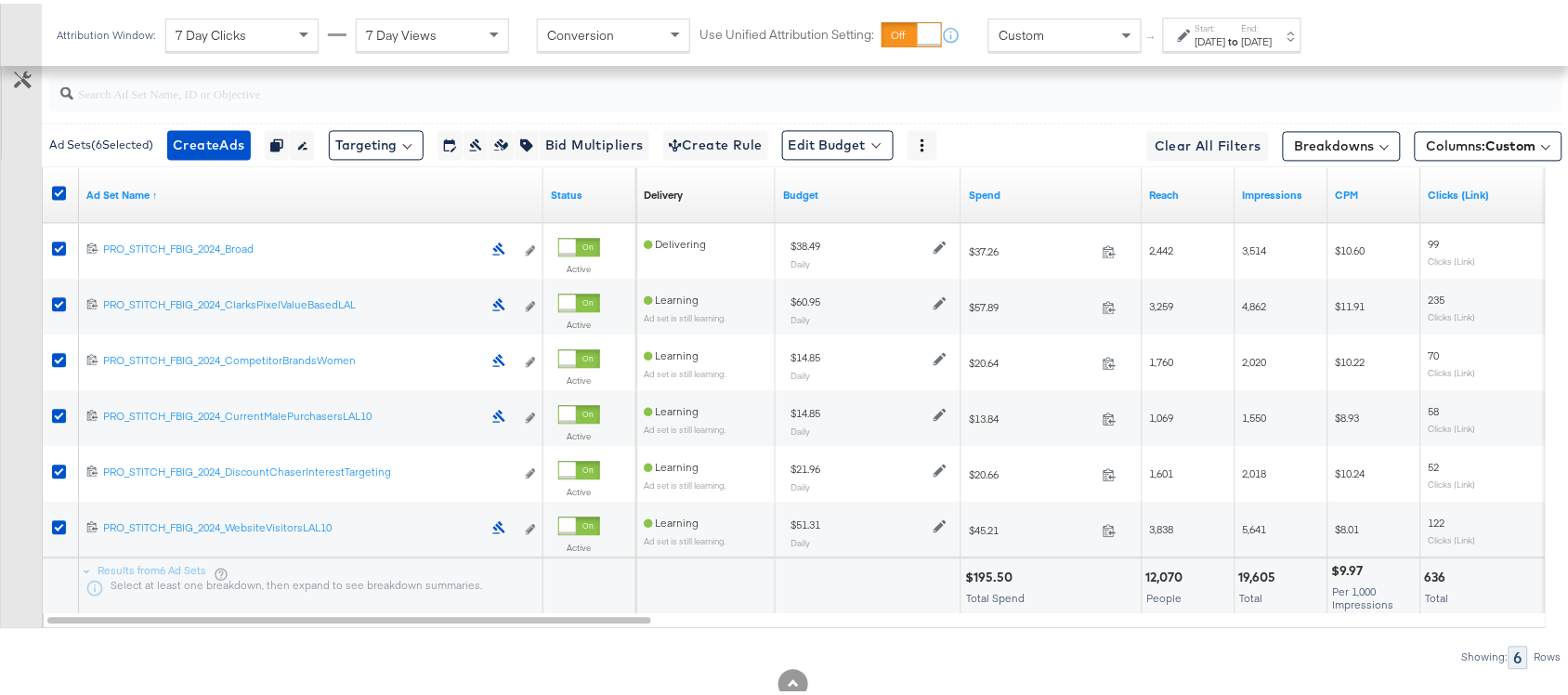
scroll to position [947, 0]
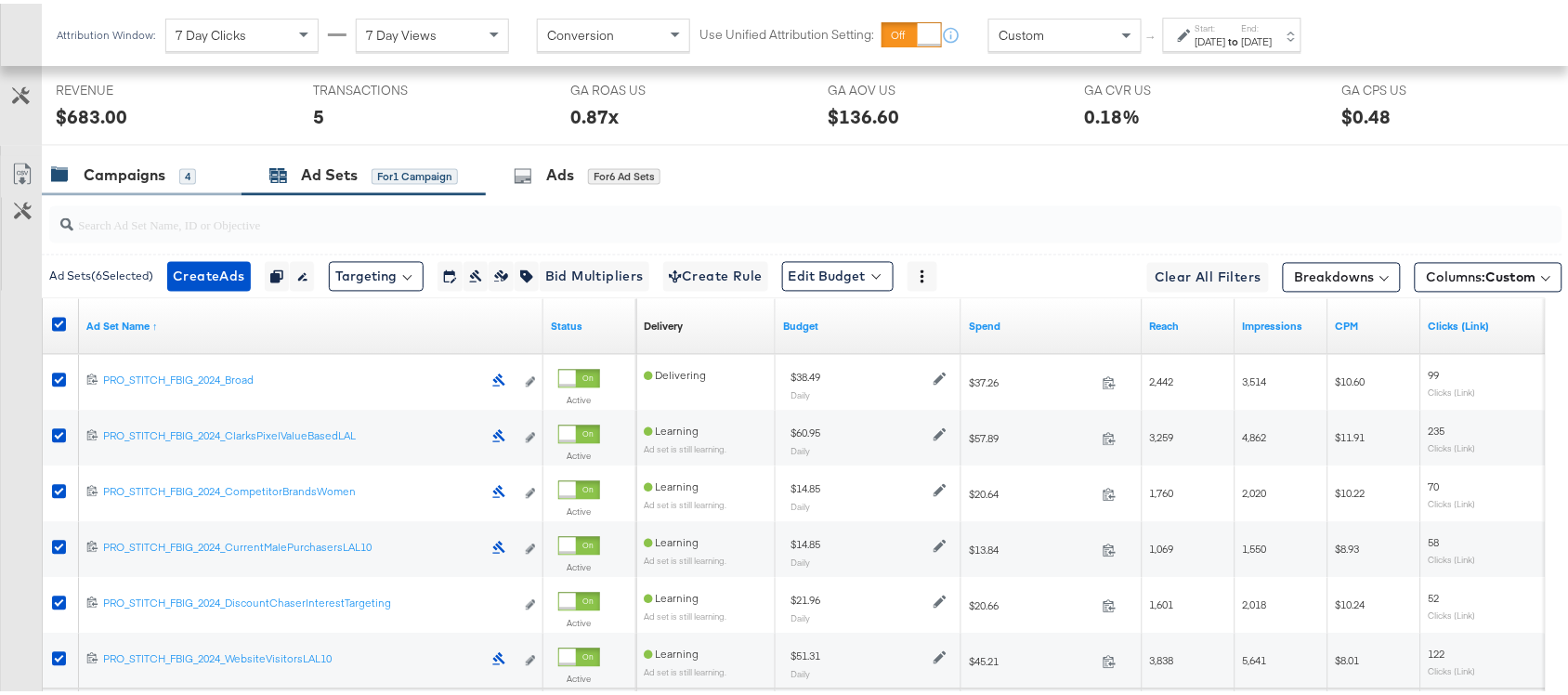
click at [113, 188] on div "Campaigns 4" at bounding box center [142, 172] width 200 height 40
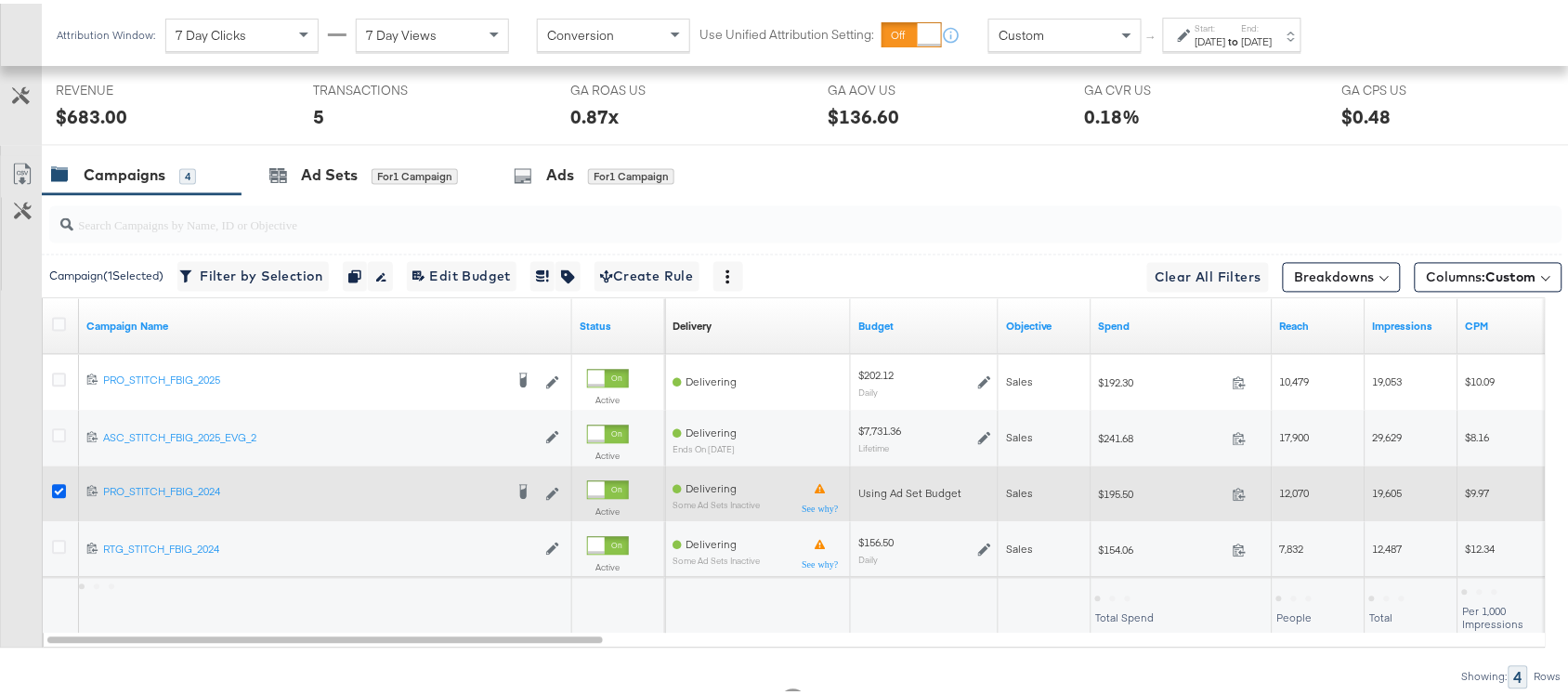
click at [58, 491] on icon at bounding box center [59, 488] width 14 height 14
click at [0, 0] on input "checkbox" at bounding box center [0, 0] width 0 height 0
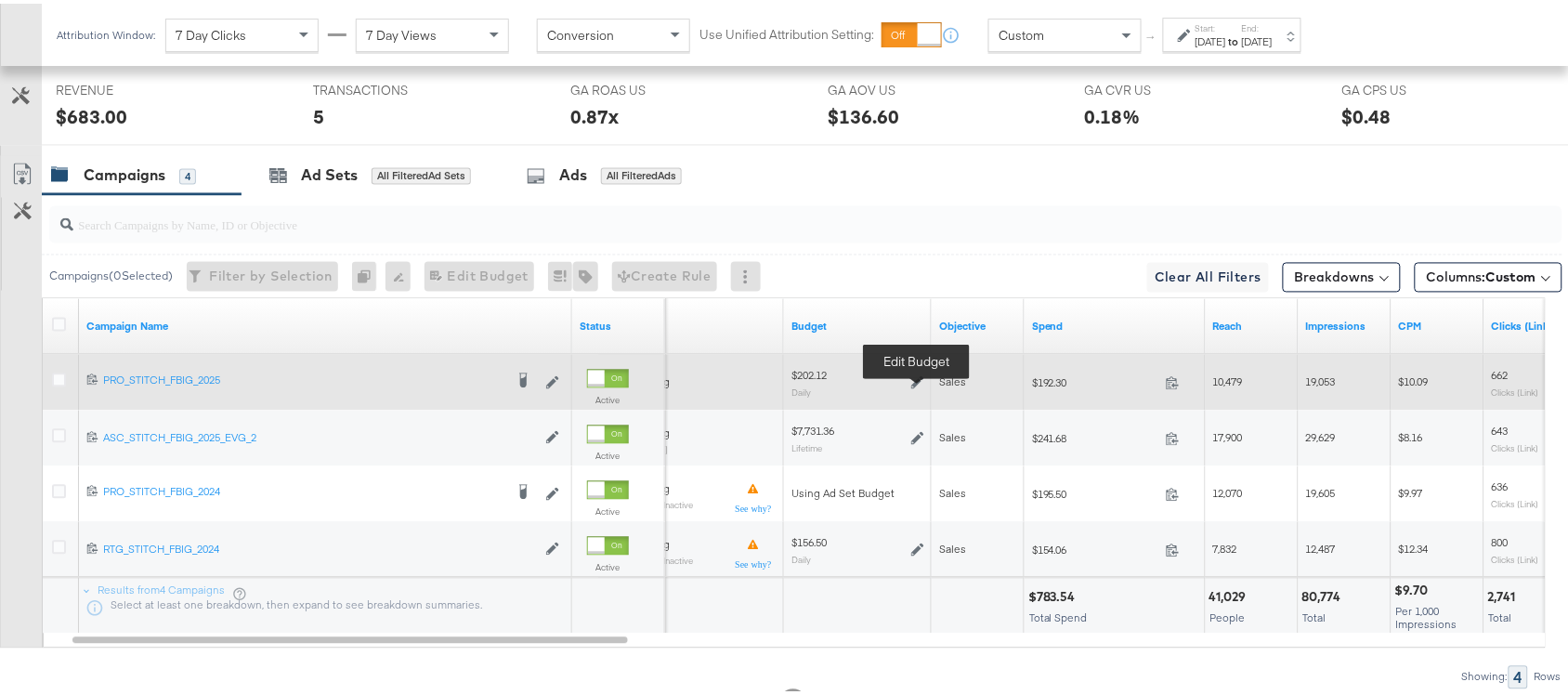
click at [911, 379] on icon at bounding box center [918, 379] width 13 height 13
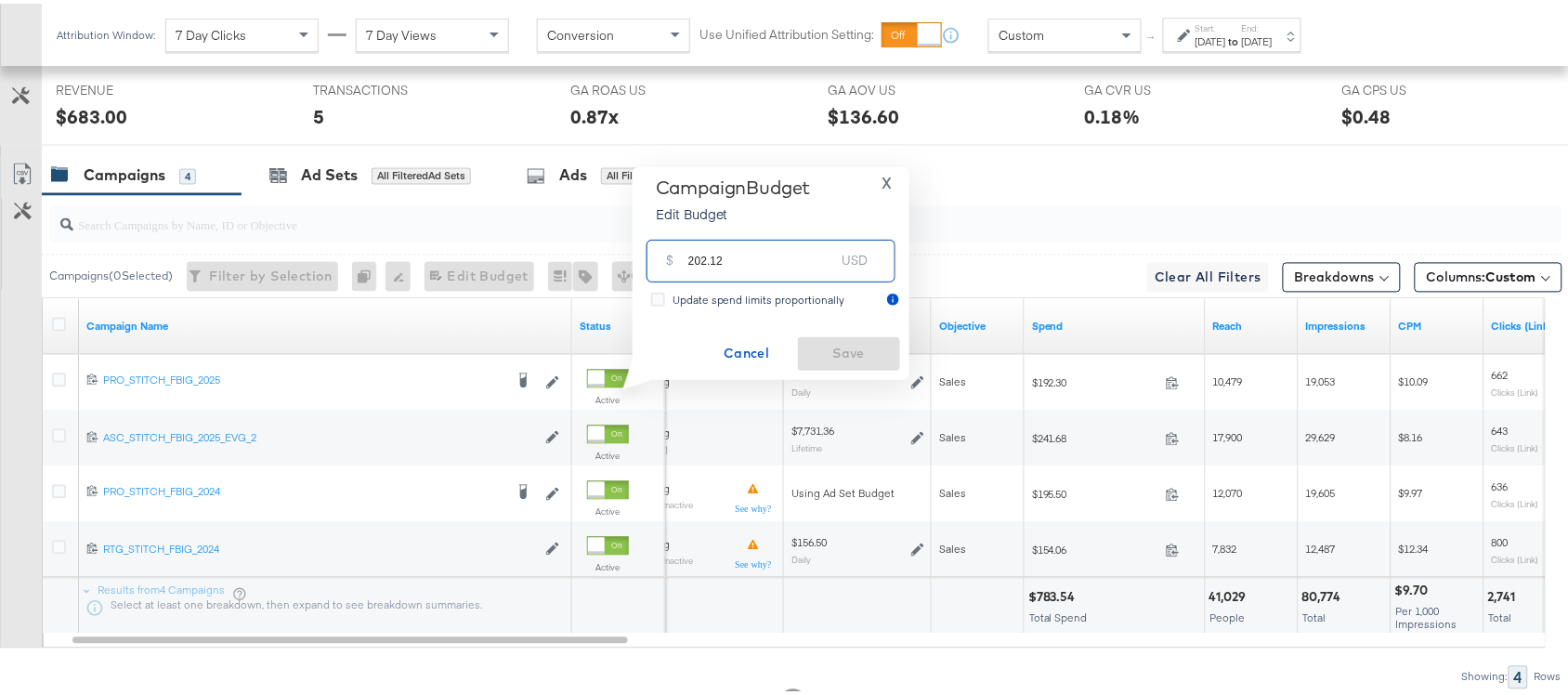
click at [737, 261] on input "202.12" at bounding box center [762, 249] width 146 height 40
paste input "$202.65"
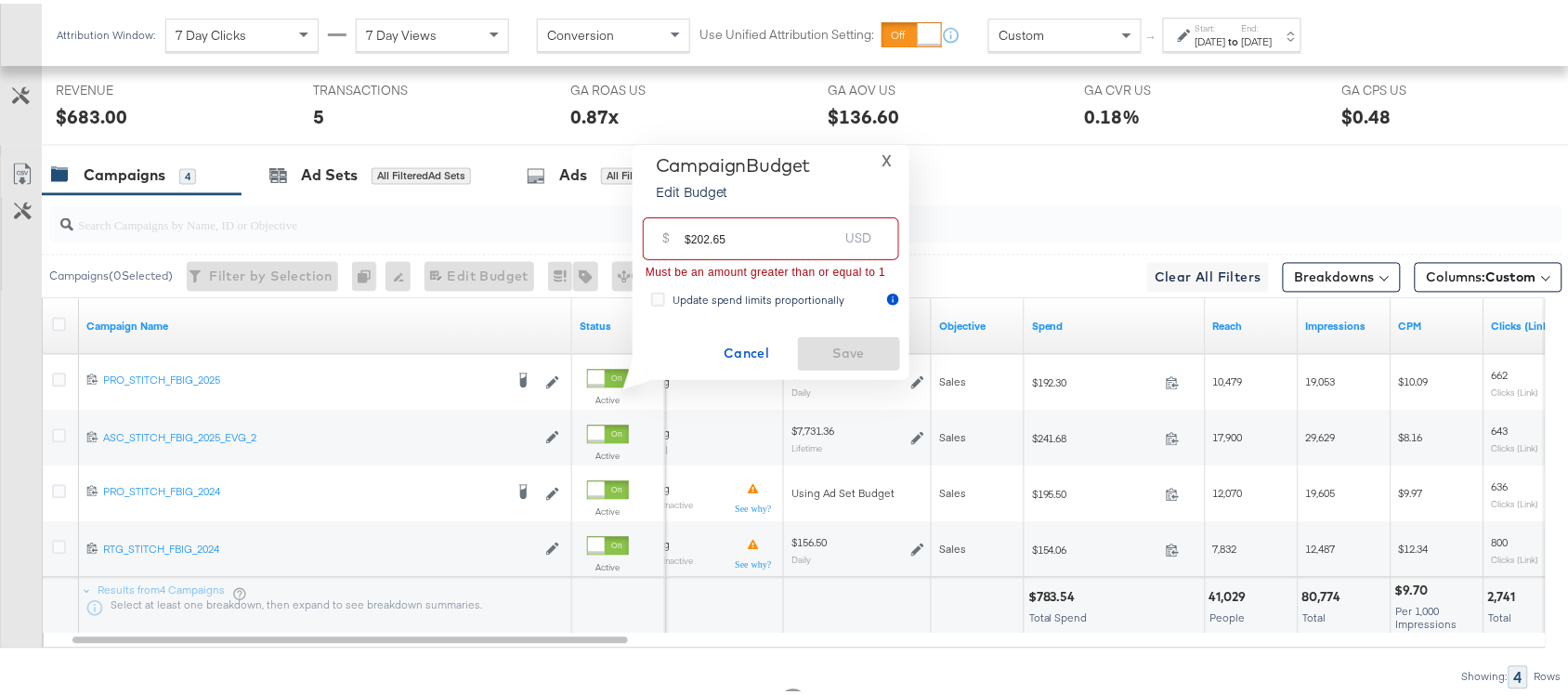
click at [692, 238] on input "$202.65" at bounding box center [761, 227] width 153 height 40
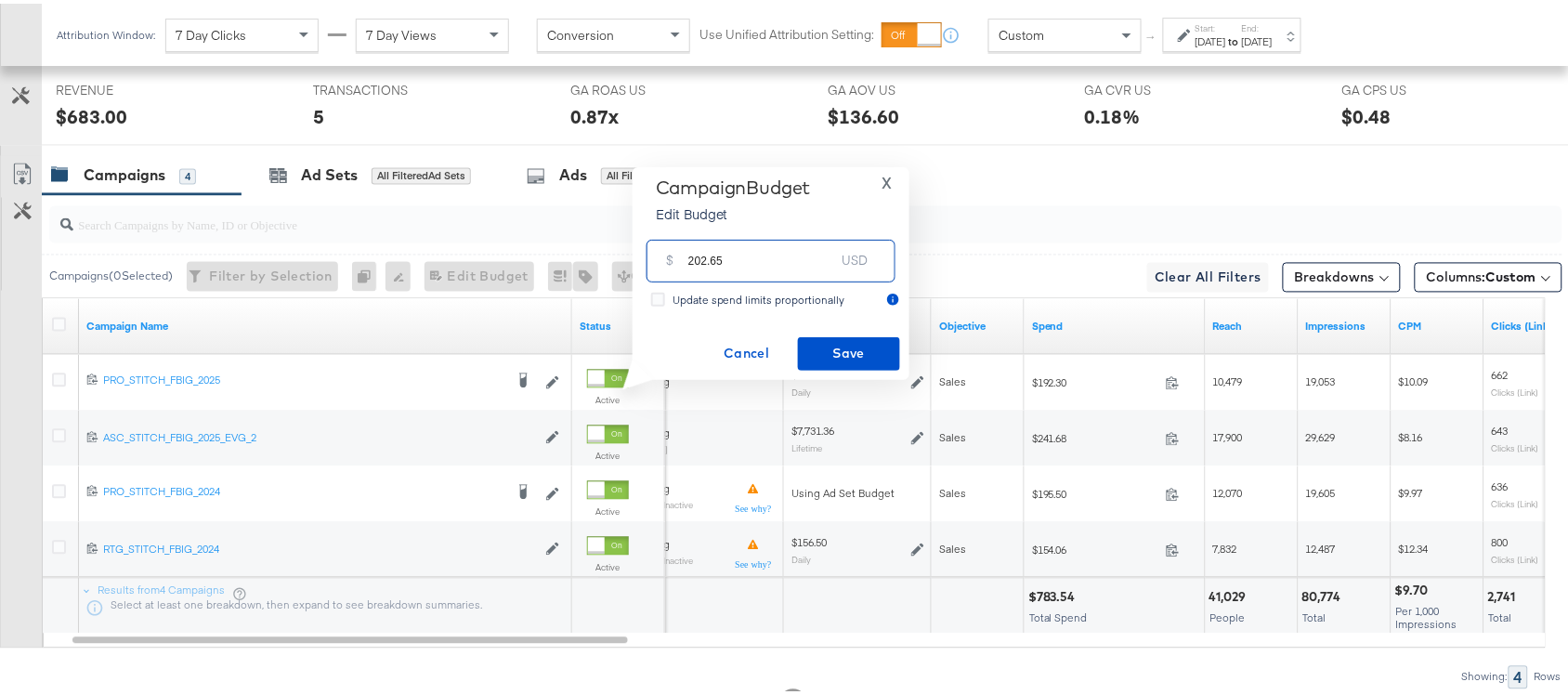
type input "202.65"
click at [847, 357] on span "Save" at bounding box center [849, 350] width 87 height 23
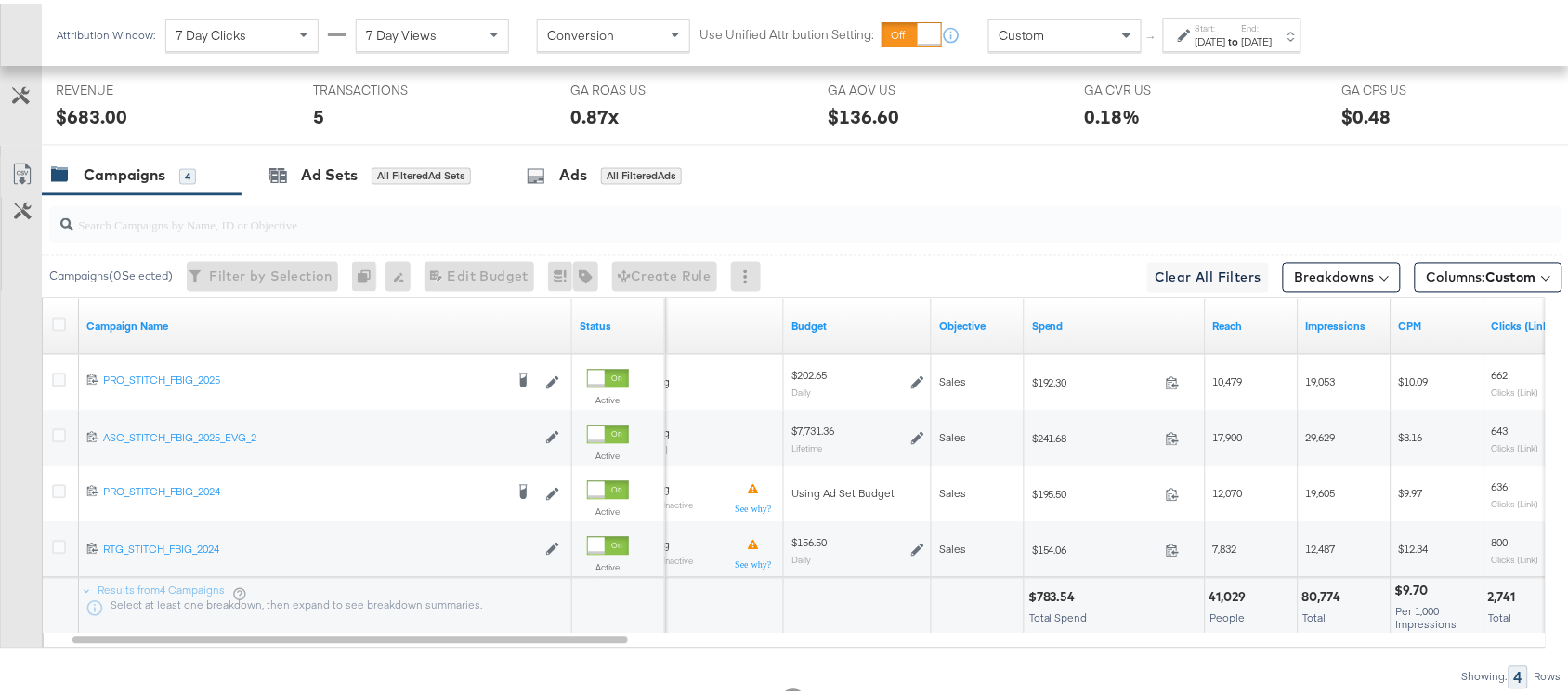
scroll to position [1024, 0]
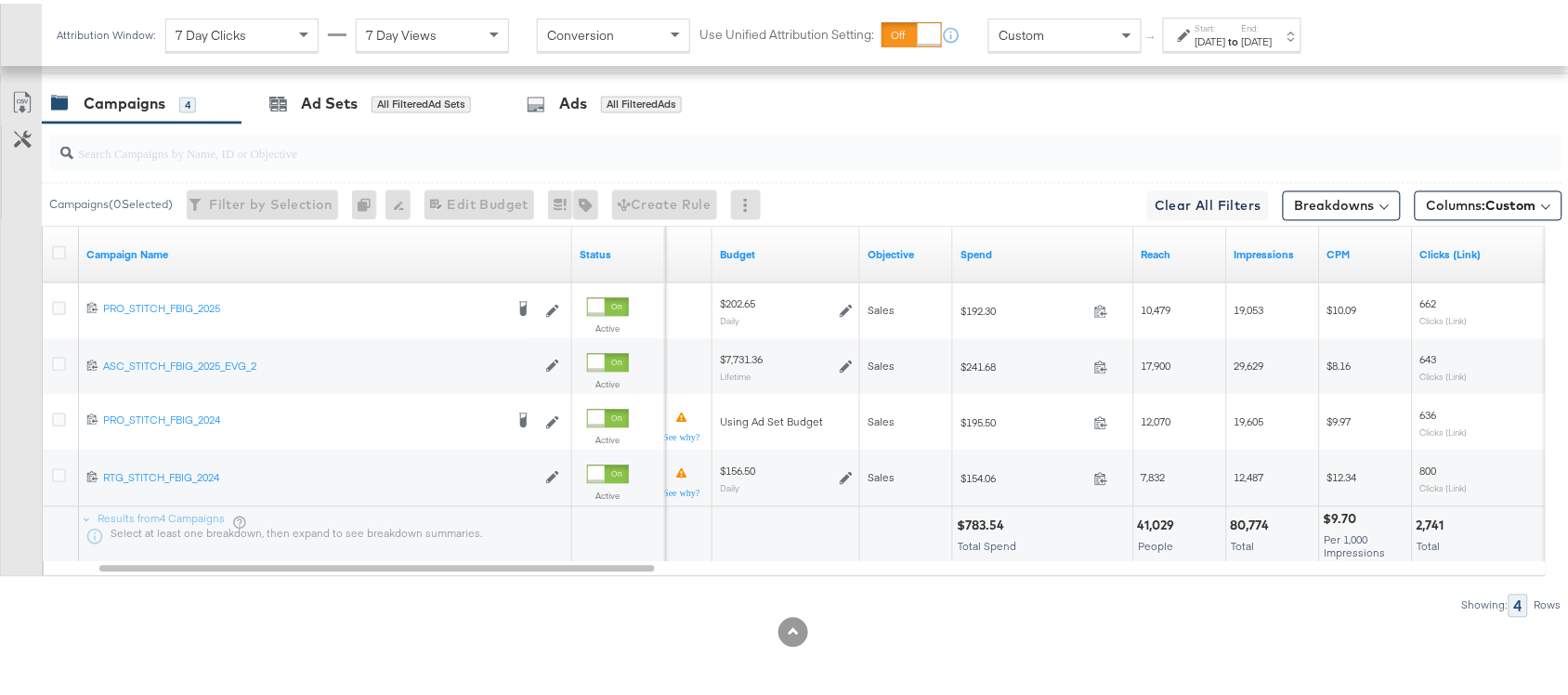
click at [980, 121] on div "Campaigns 4 Ad Sets All Filtered Ad Sets Ads All Filtered Ads" at bounding box center [814, 101] width 1544 height 40
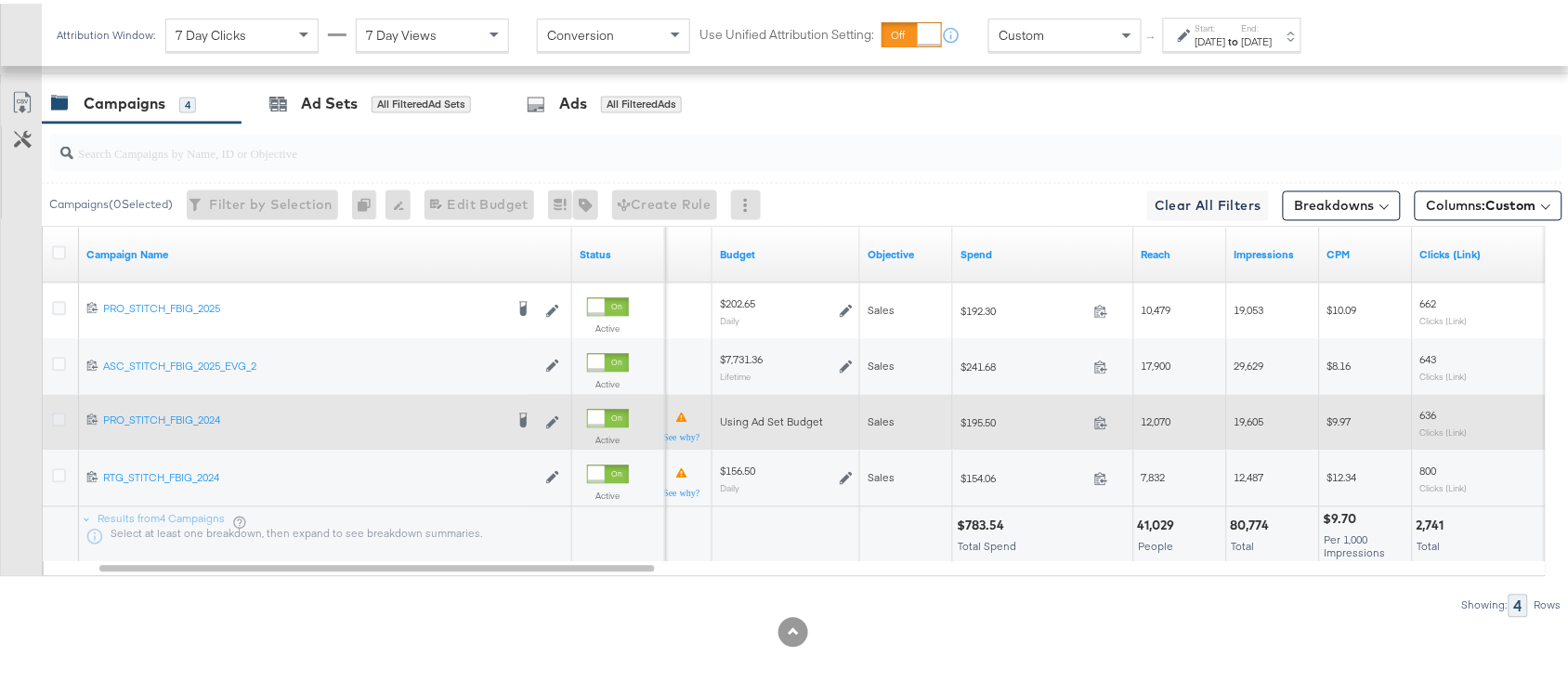
click at [52, 418] on icon at bounding box center [59, 416] width 14 height 14
click at [0, 0] on input "checkbox" at bounding box center [0, 0] width 0 height 0
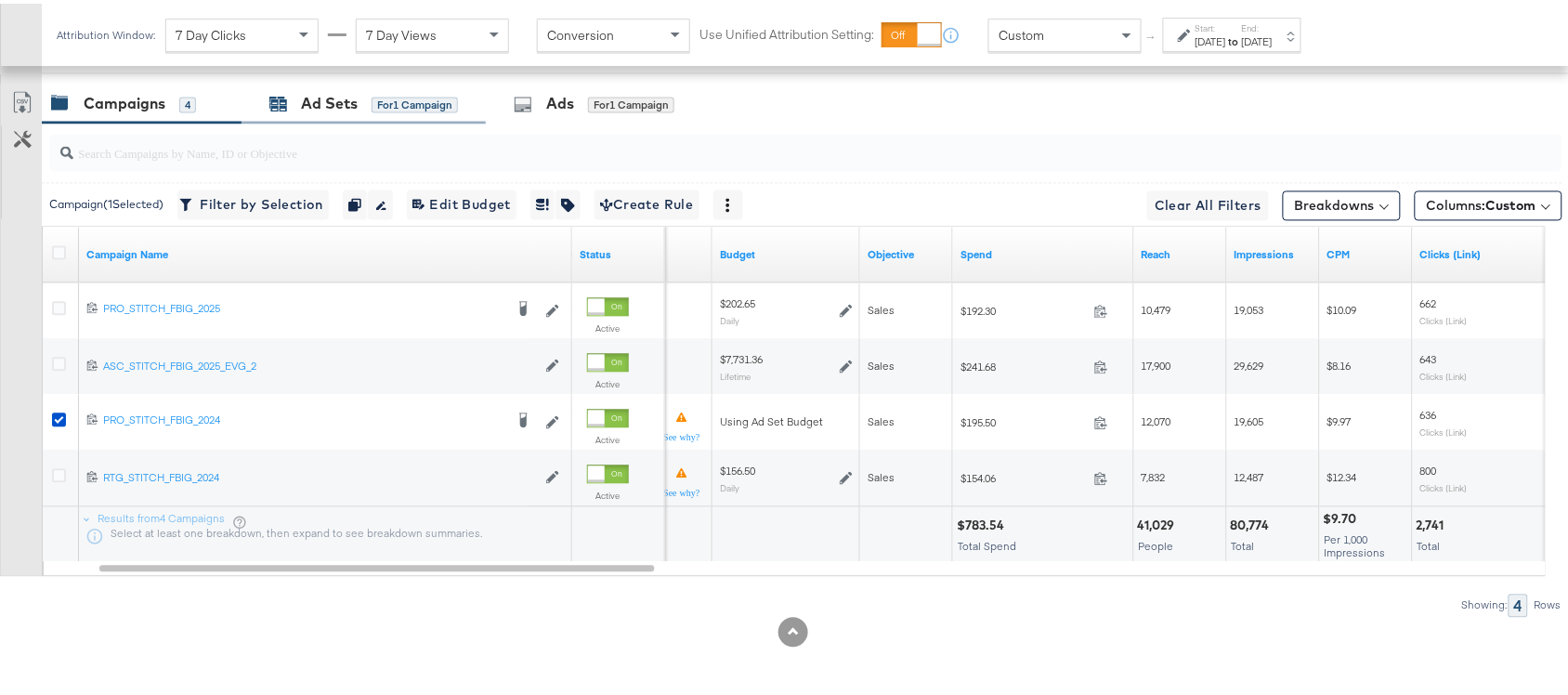
click at [333, 104] on div "Ad Sets" at bounding box center [330, 101] width 57 height 21
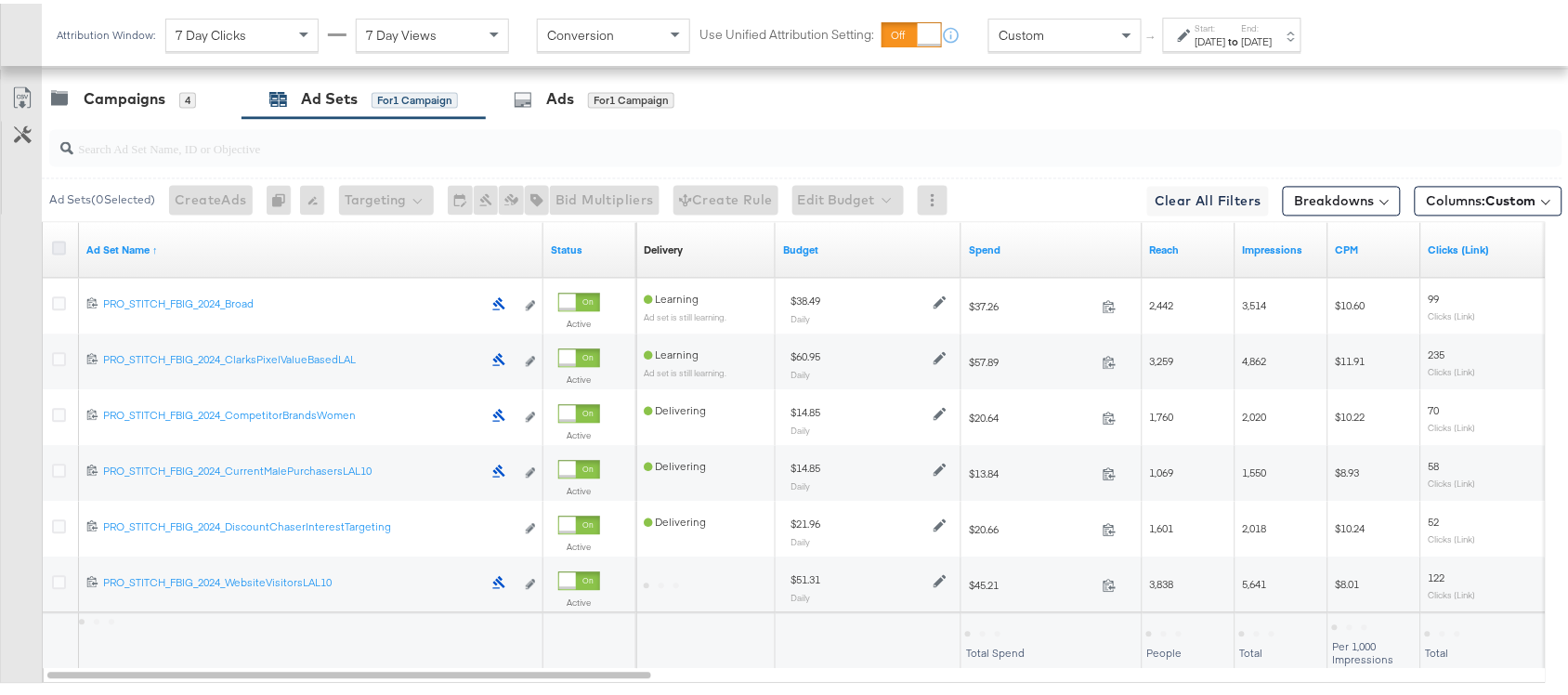
click at [54, 251] on icon at bounding box center [59, 244] width 14 height 14
click at [0, 0] on input "checkbox" at bounding box center [0, 0] width 0 height 0
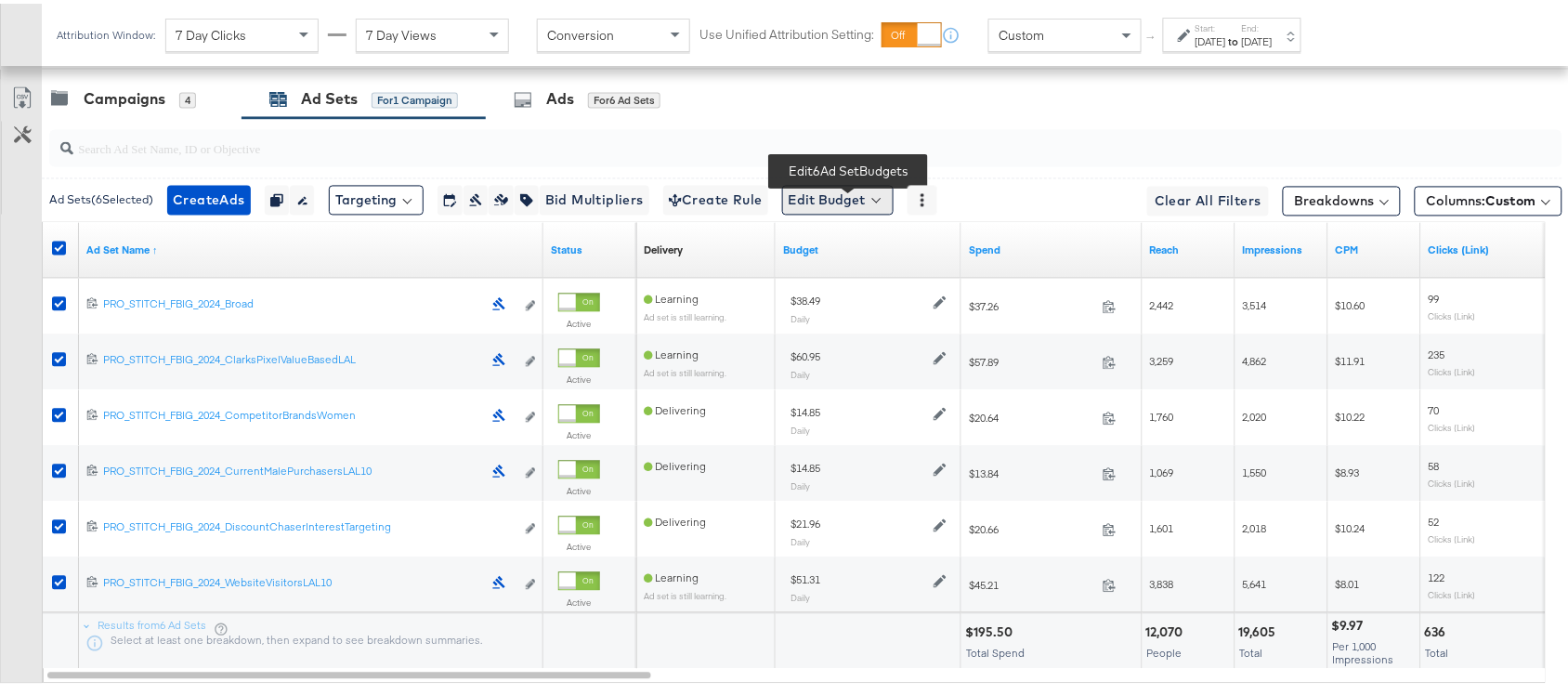
click at [870, 209] on button "Edit Budget" at bounding box center [838, 196] width 111 height 29
click at [880, 257] on span "Edit Ad Set Budget" at bounding box center [842, 244] width 106 height 24
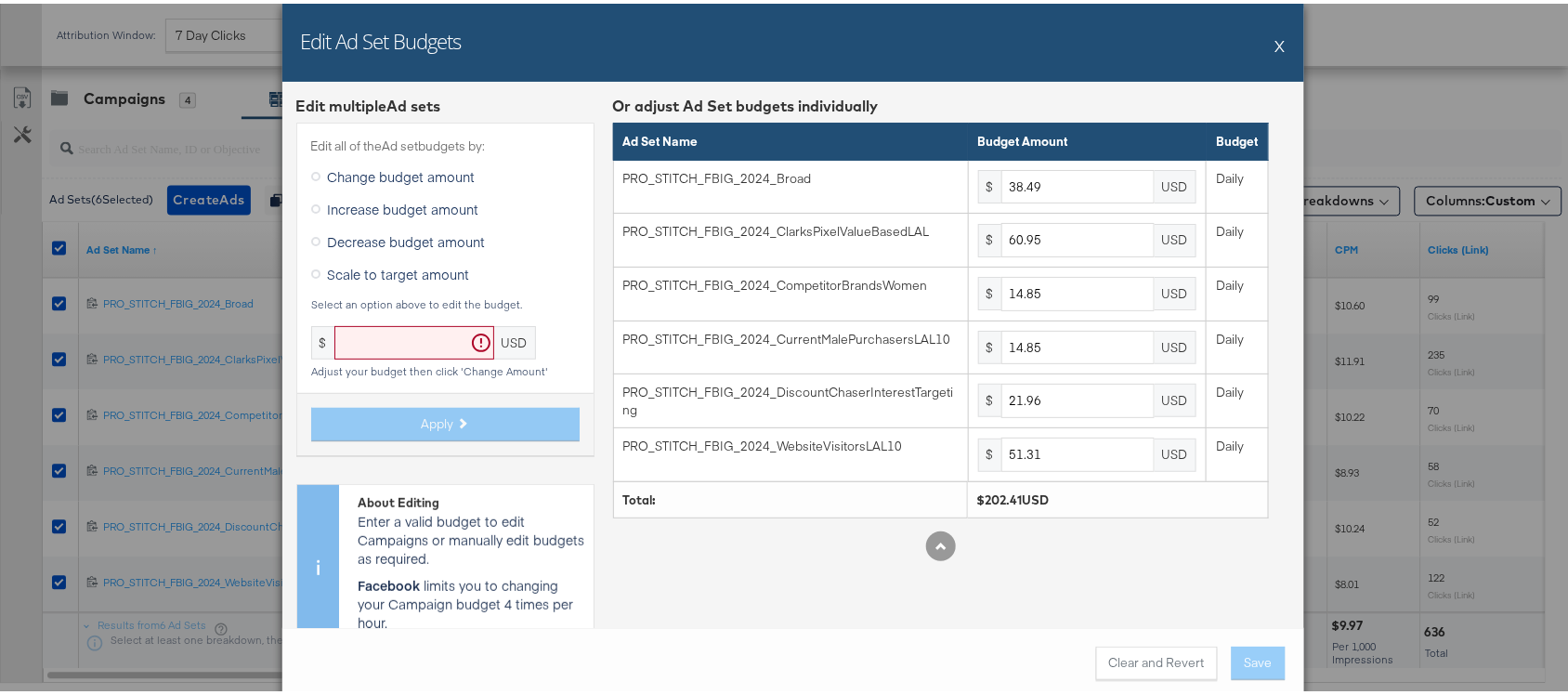
click at [1275, 42] on button "X" at bounding box center [1280, 41] width 10 height 37
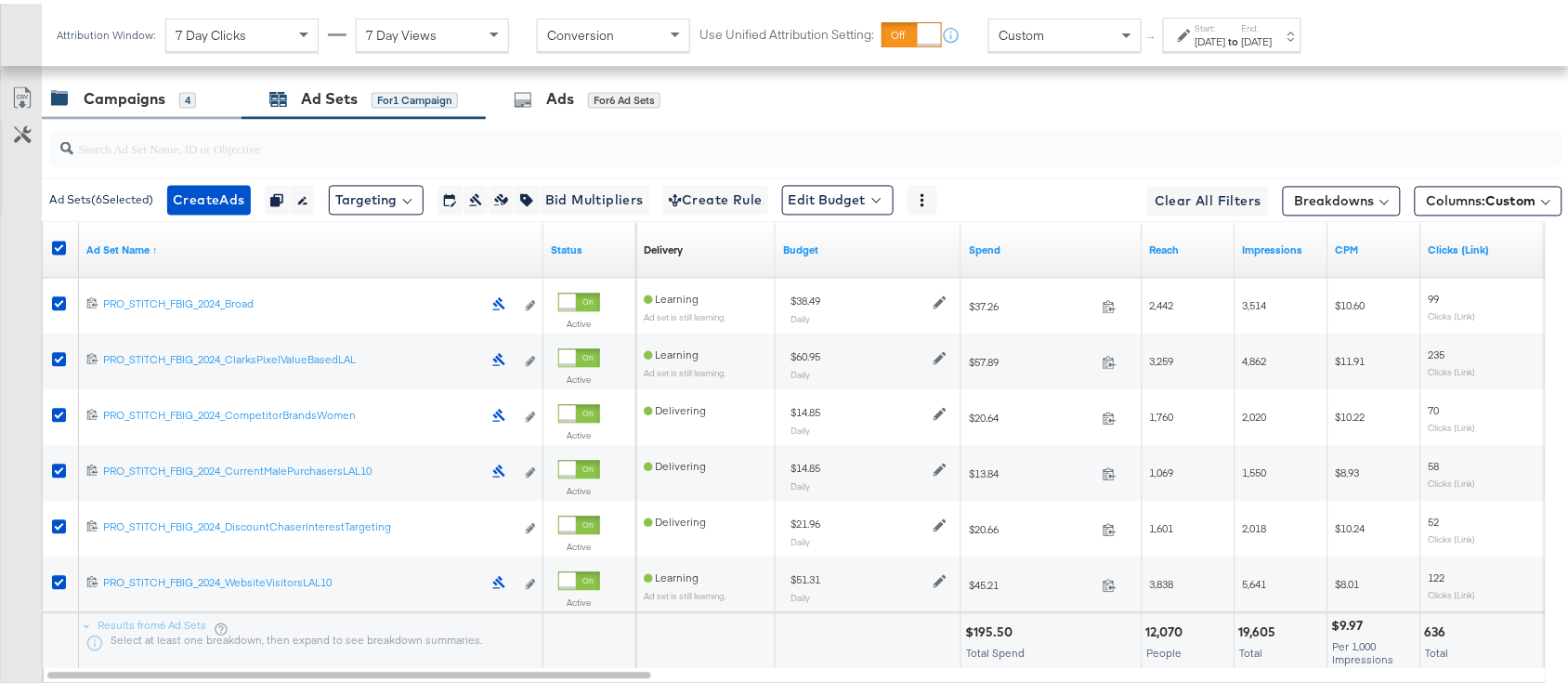
click at [102, 105] on div "Campaigns" at bounding box center [125, 96] width 82 height 21
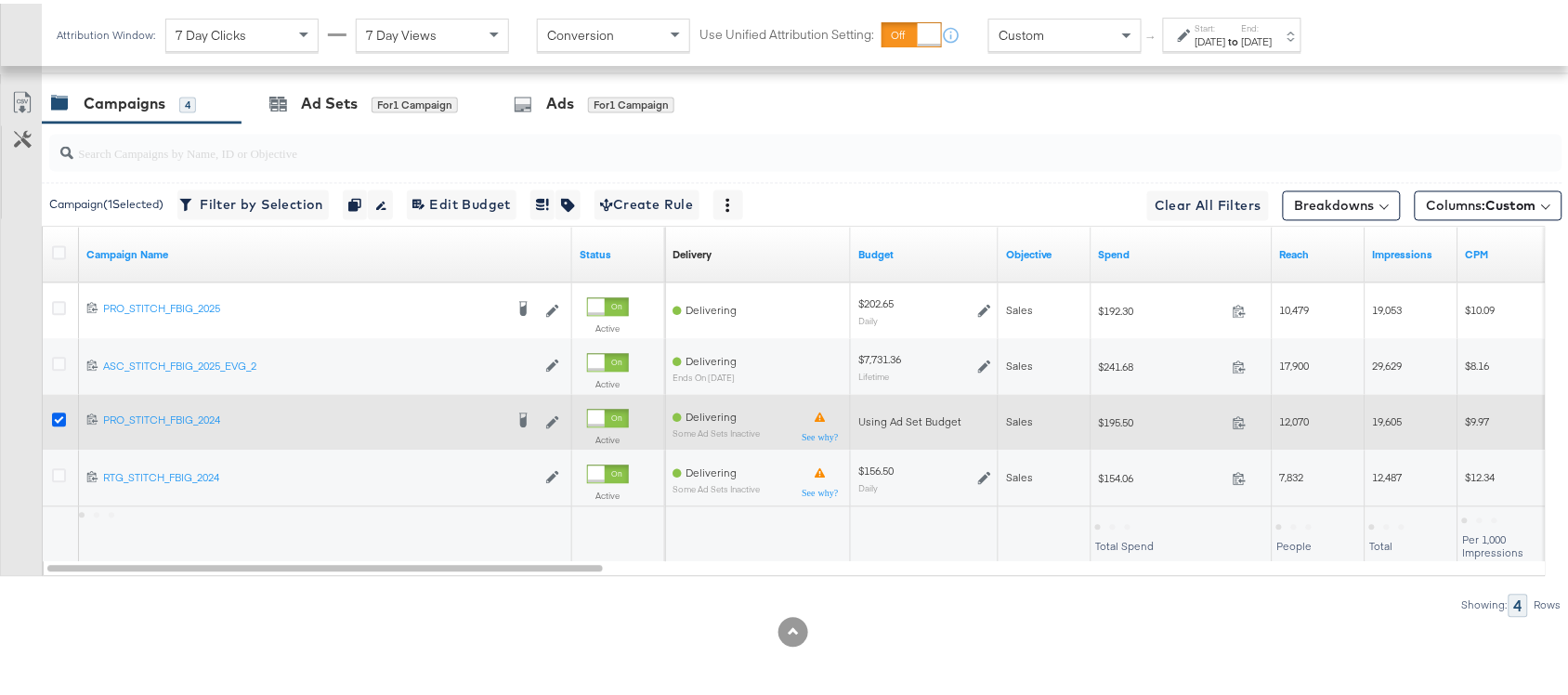
click at [56, 415] on icon at bounding box center [59, 416] width 14 height 14
click at [0, 0] on input "checkbox" at bounding box center [0, 0] width 0 height 0
